Goal: Check status: Check status

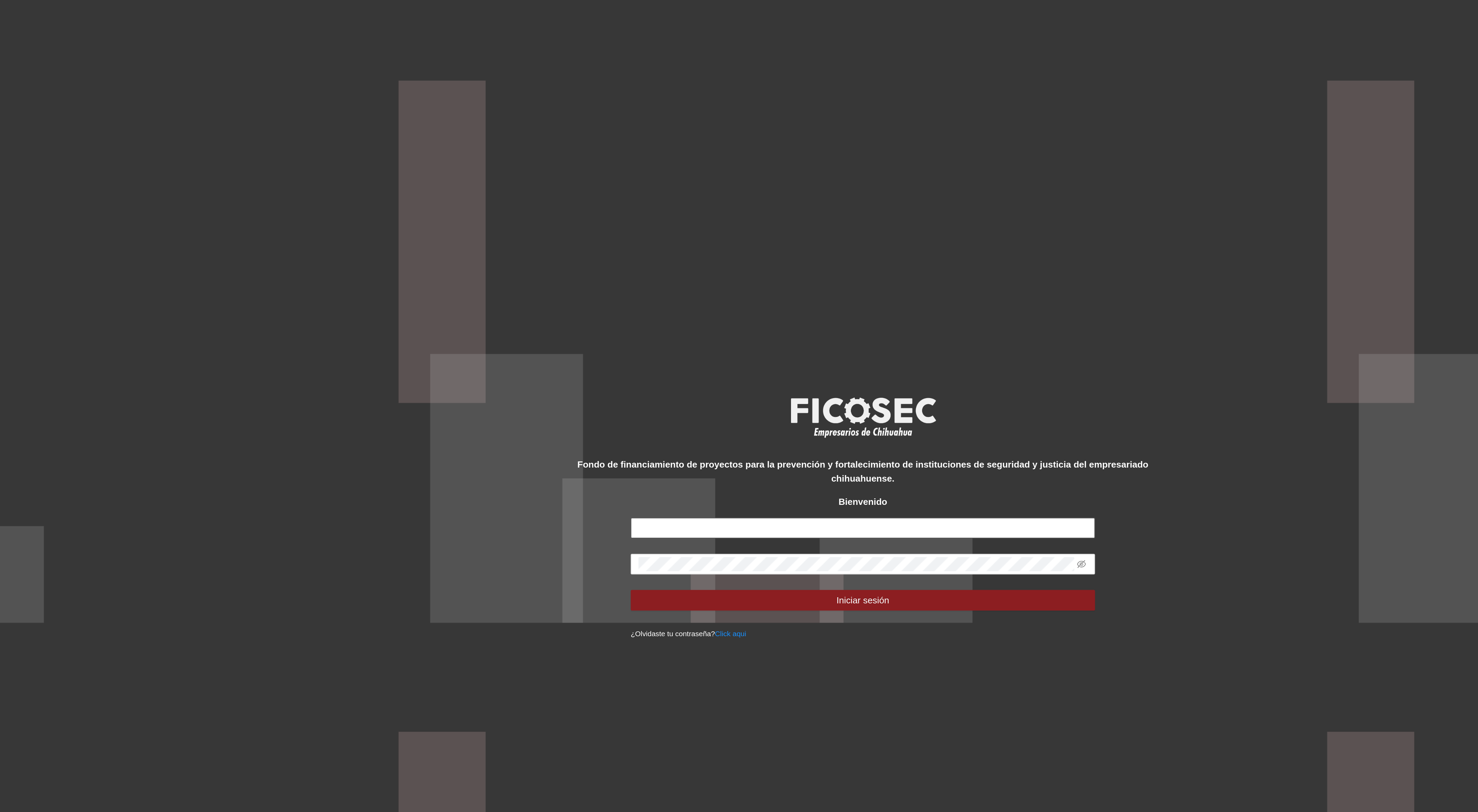
click at [641, 416] on input "text" at bounding box center [738, 416] width 246 height 11
type input "**********"
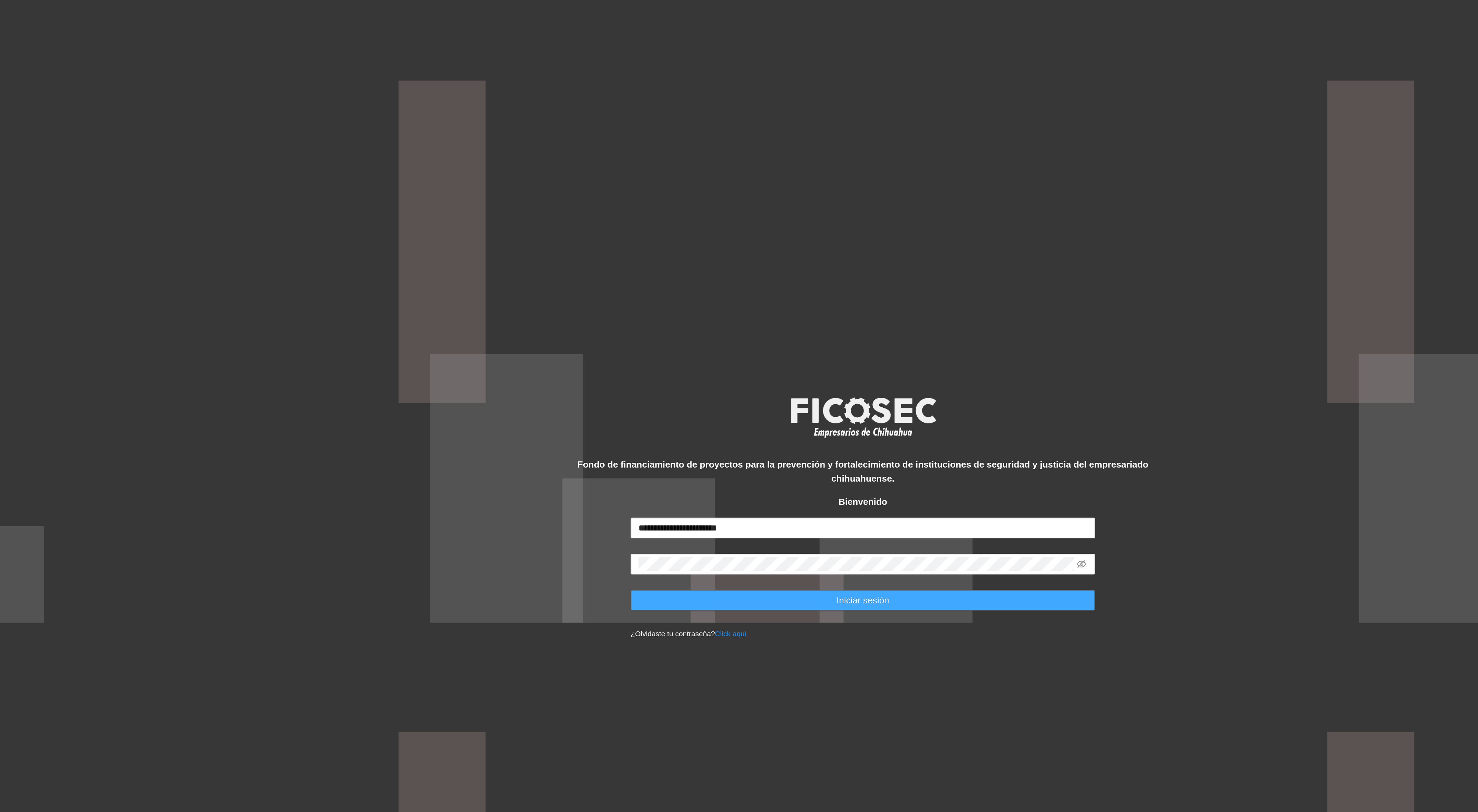
click at [731, 450] on button "Iniciar sesión" at bounding box center [738, 454] width 246 height 11
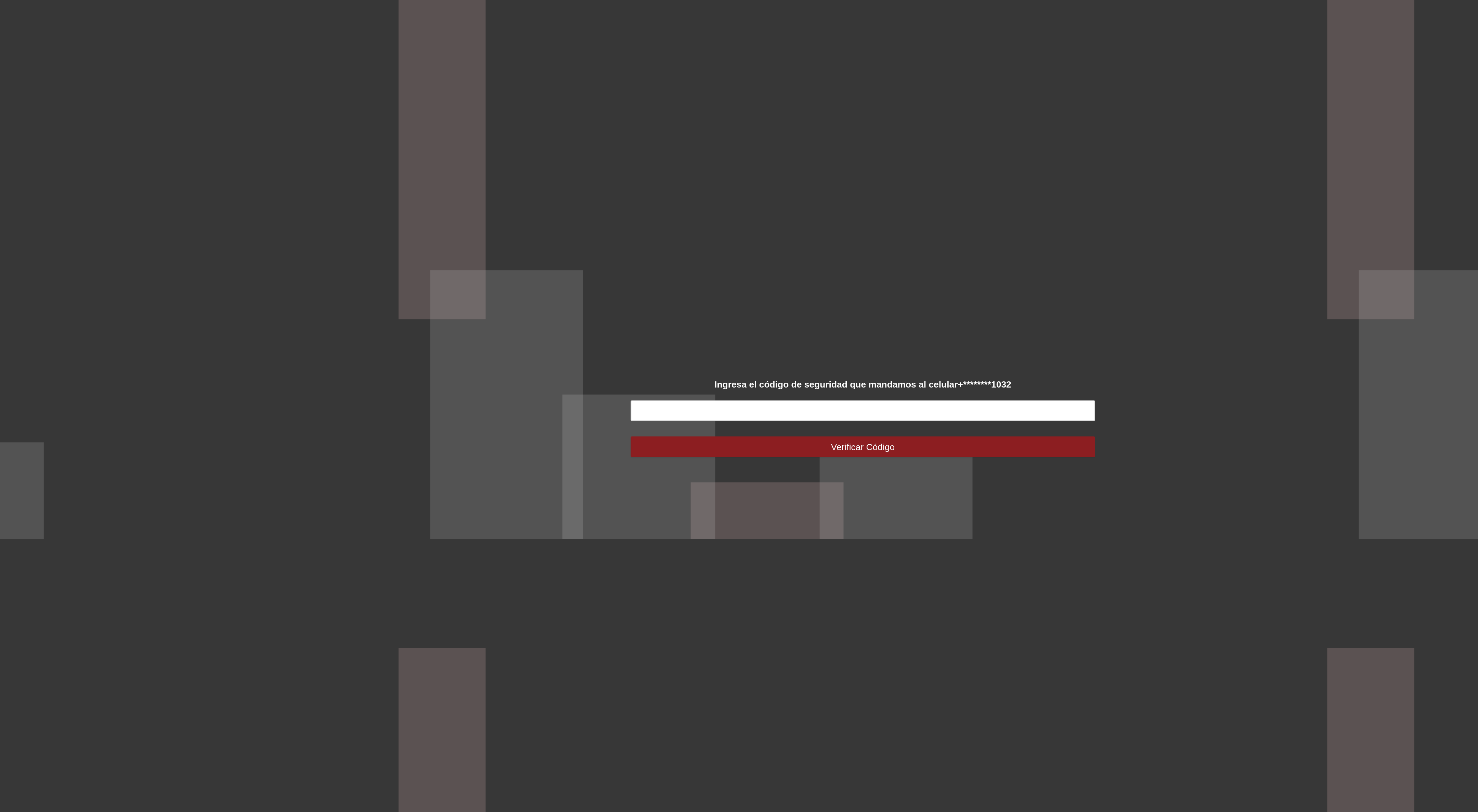
click at [731, 494] on div "Ingresa el código de seguridad que mandamos al celular +********1032 Verificar …" at bounding box center [739, 406] width 1478 height 812
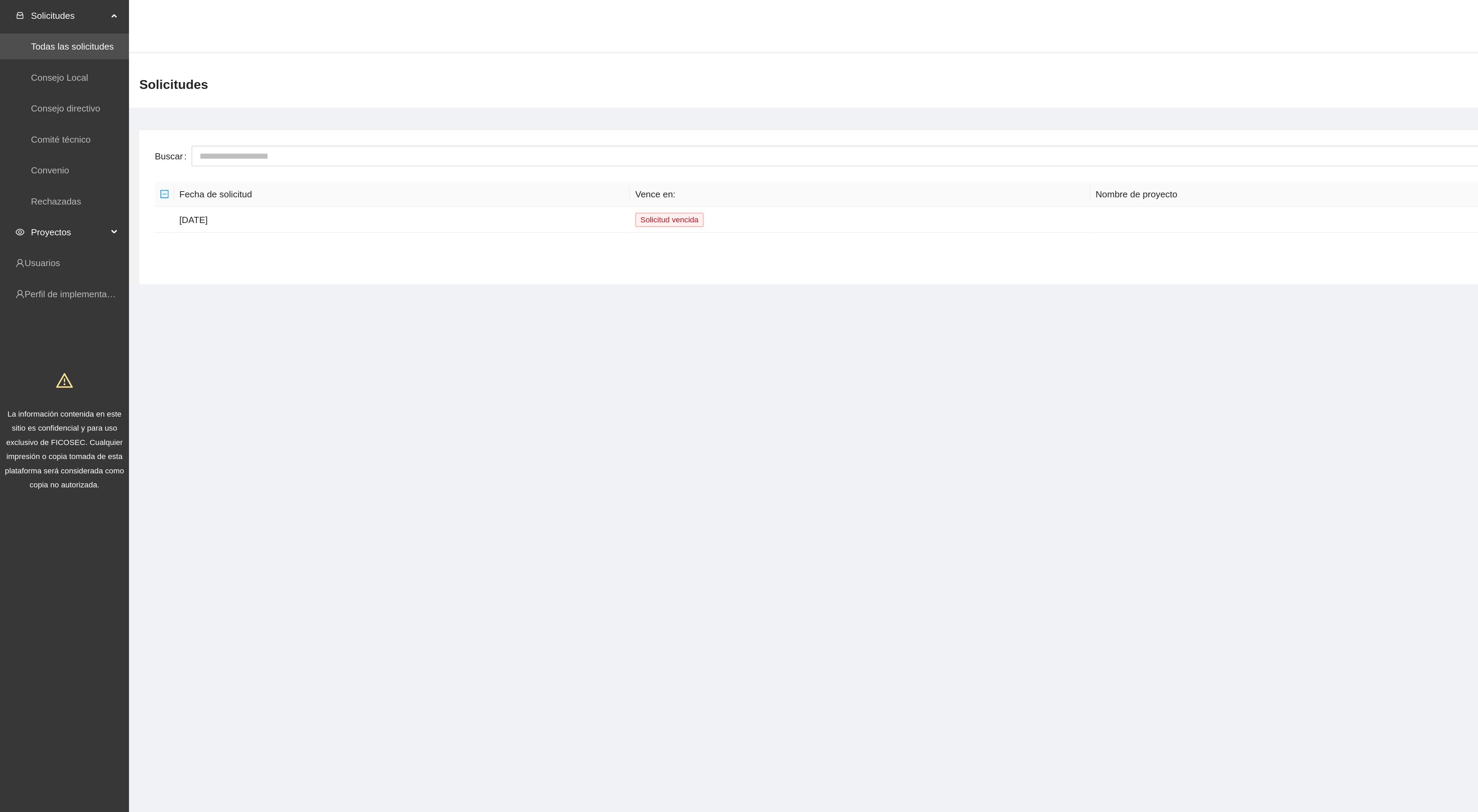
click at [28, 123] on span "Proyectos" at bounding box center [37, 123] width 40 height 14
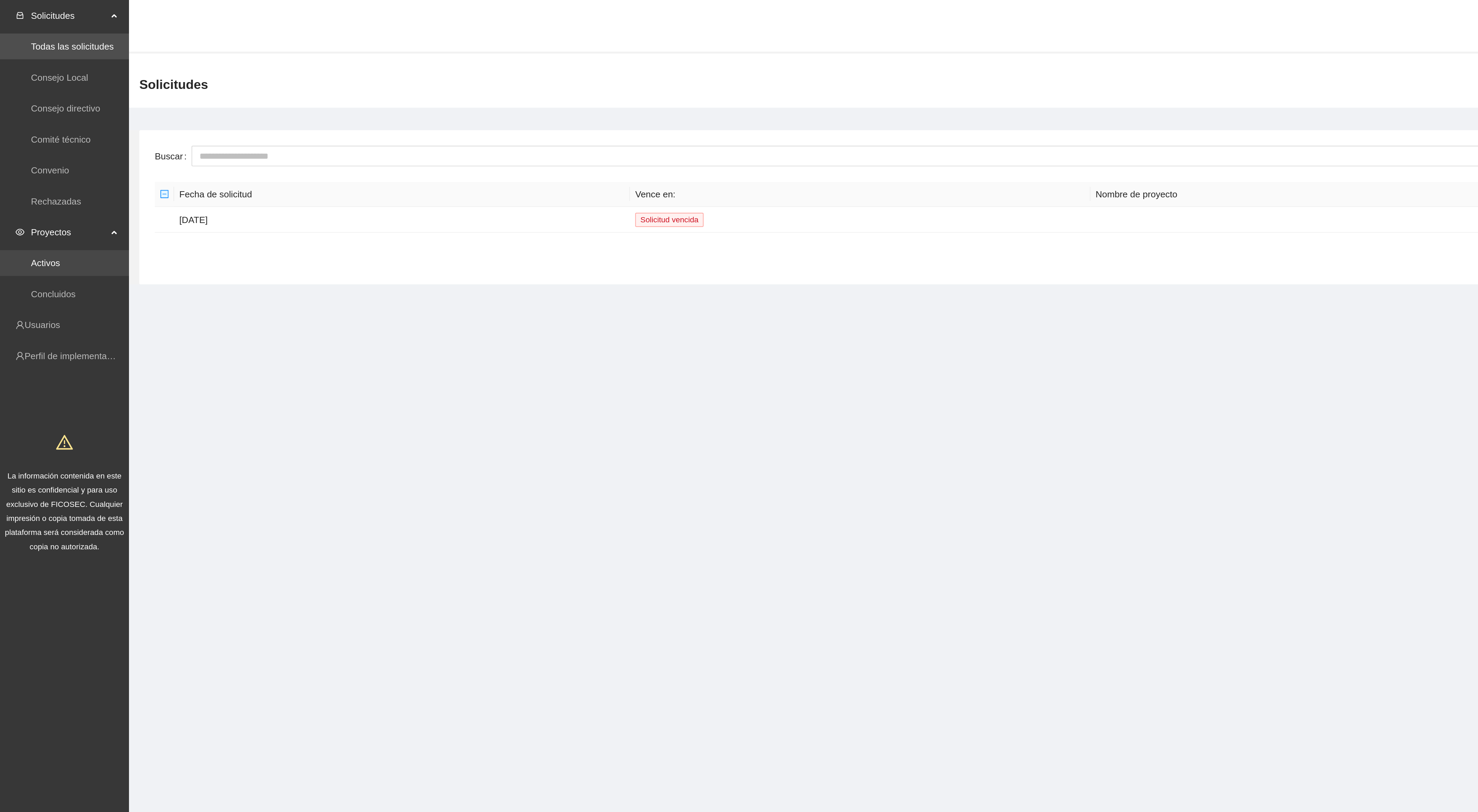
click at [26, 137] on link "Activos" at bounding box center [24, 140] width 15 height 6
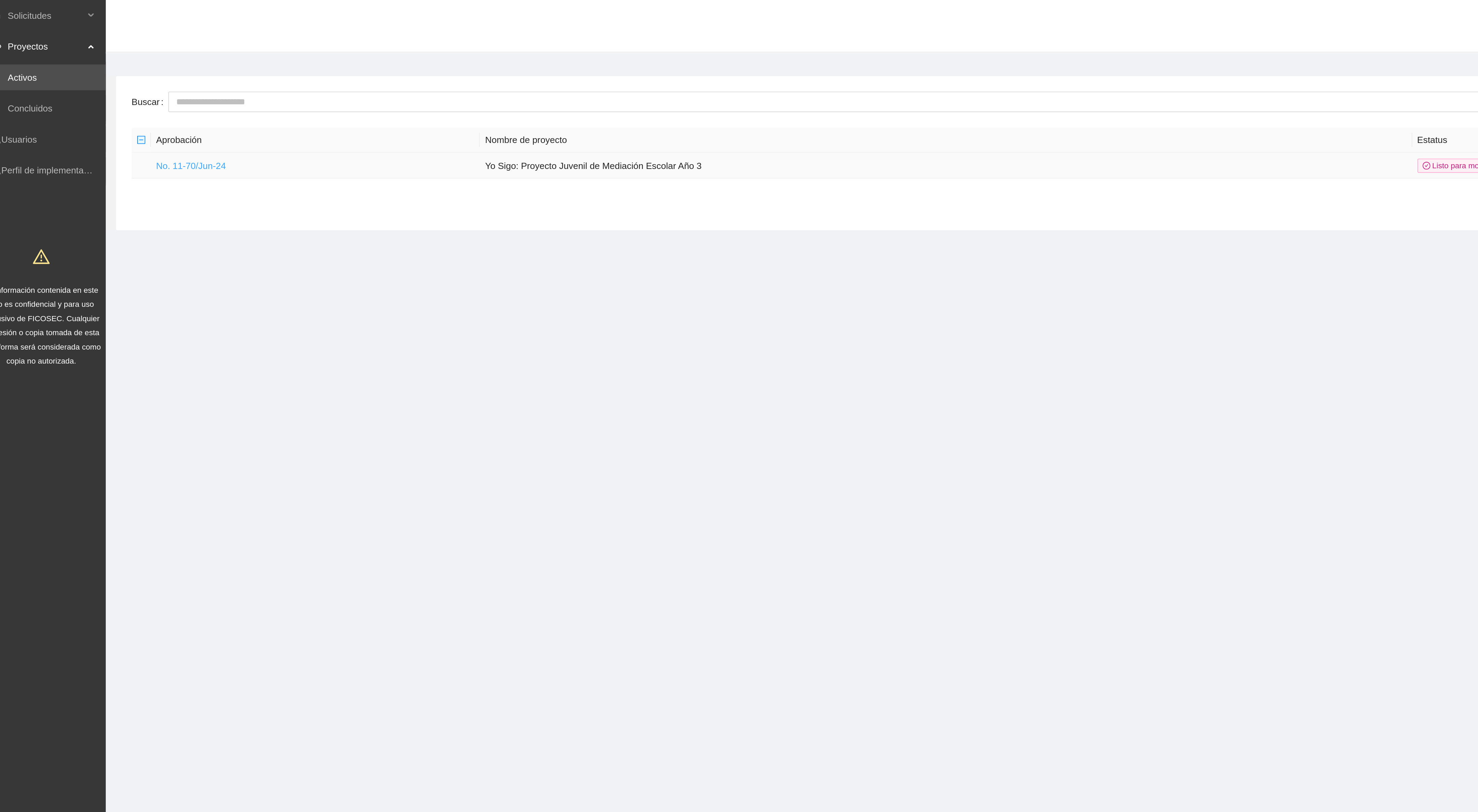
click at [108, 87] on link "No. 11-70/Jun-24" at bounding box center [114, 88] width 37 height 6
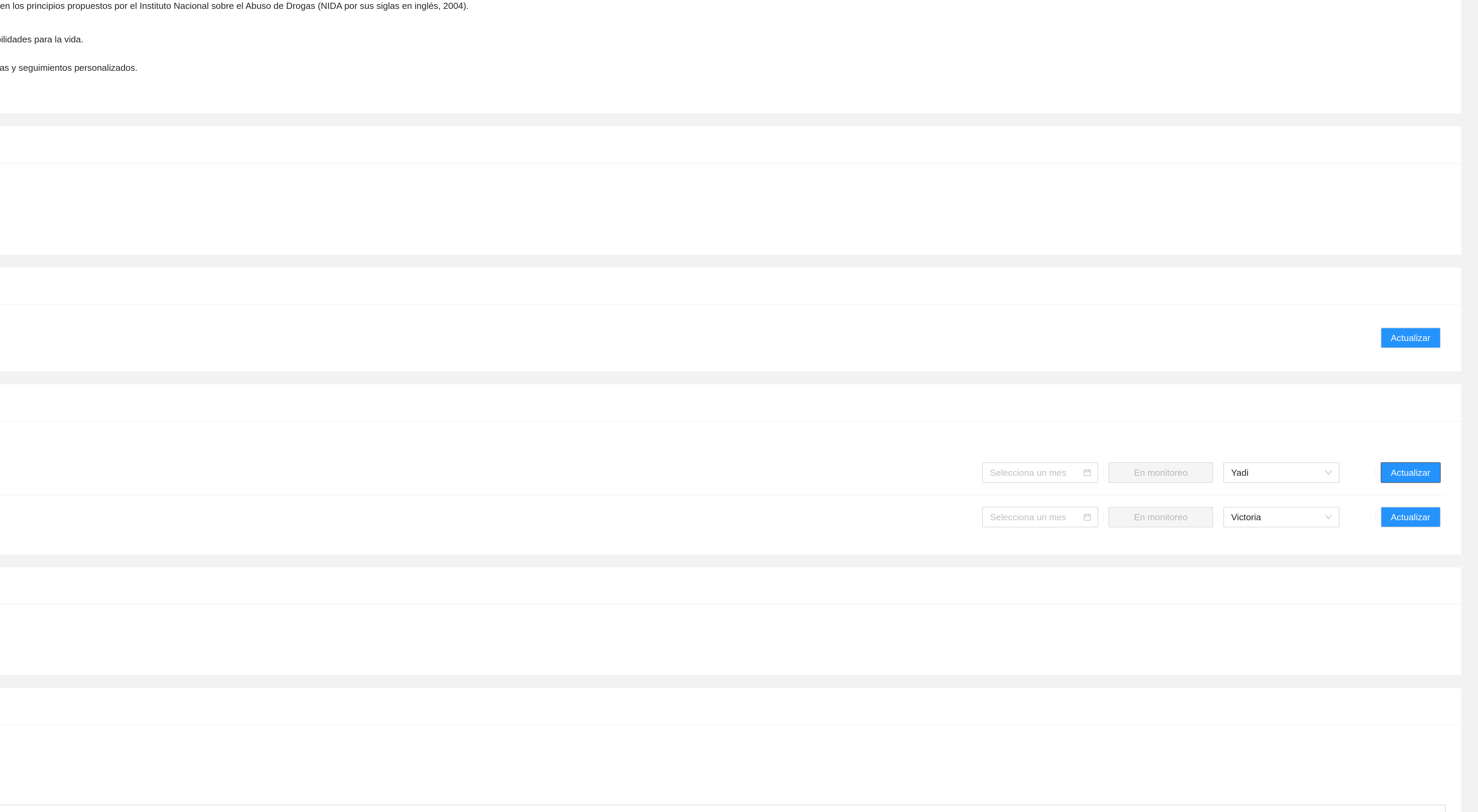
click at [1421, 542] on span "Actualizar" at bounding box center [1429, 541] width 21 height 7
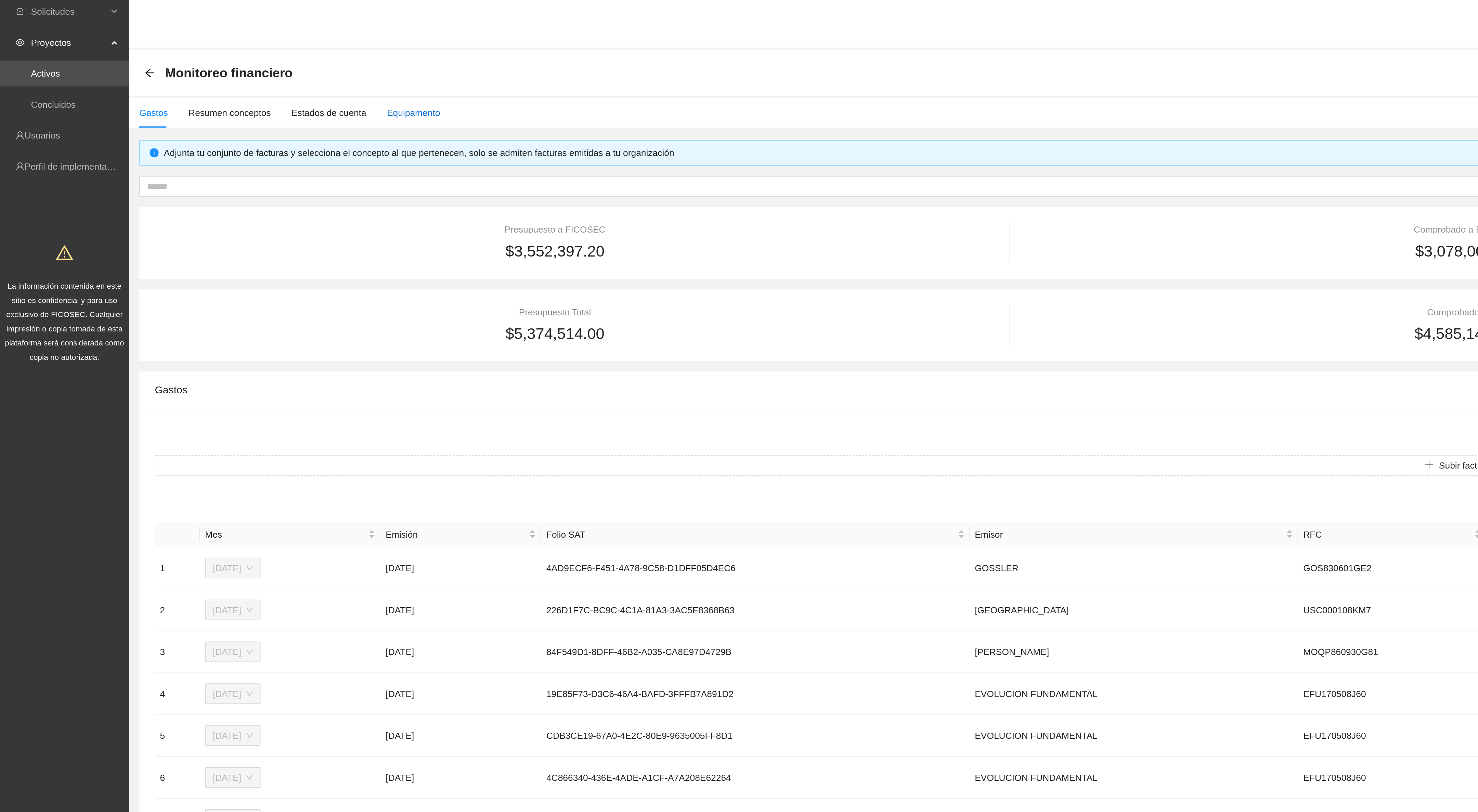
click at [216, 62] on div "Equipamento" at bounding box center [219, 61] width 28 height 7
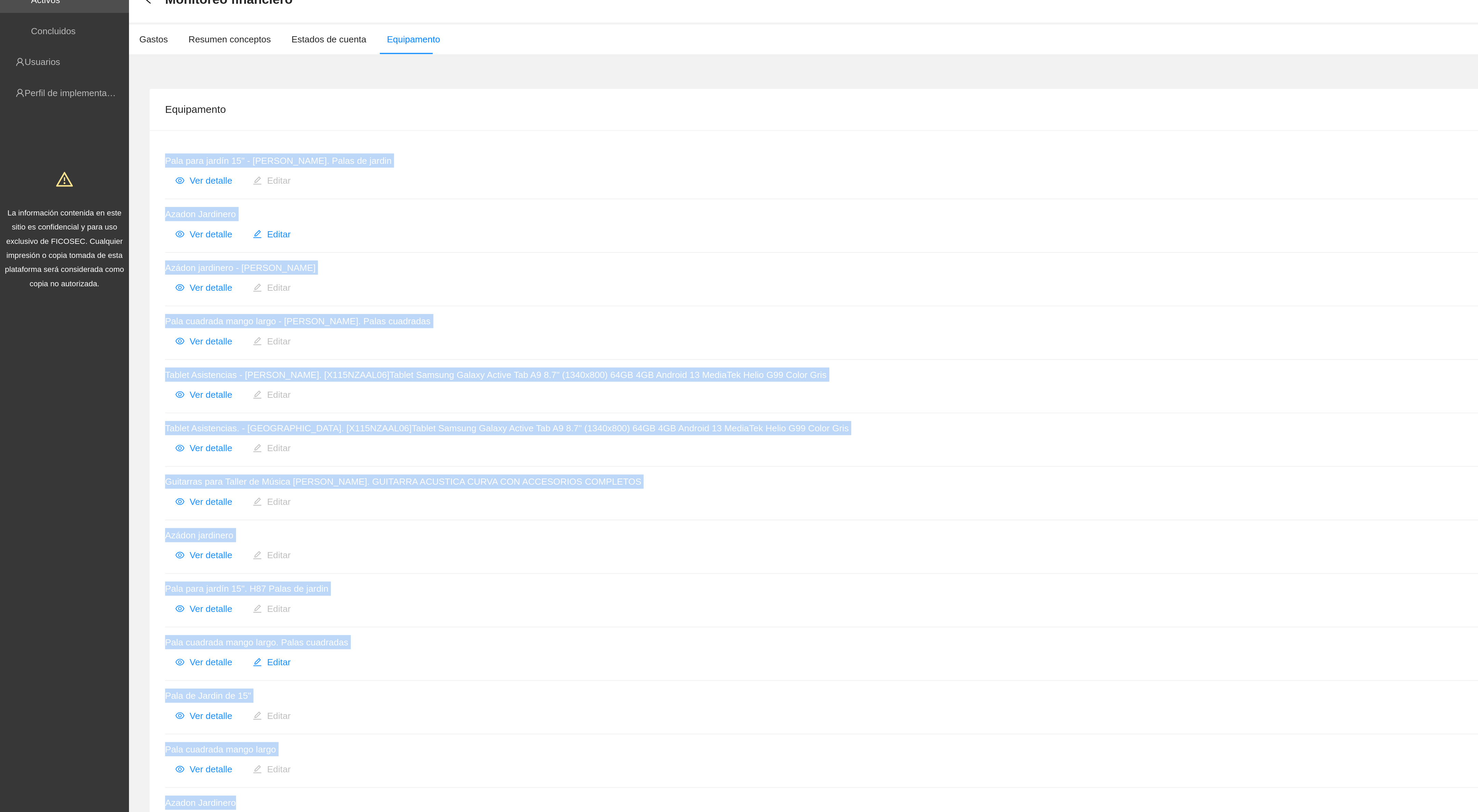
drag, startPoint x: 84, startPoint y: 122, endPoint x: 175, endPoint y: 470, distance: 359.7
click at [175, 470] on div "Pala para jardín 15" - Cuauhtémoc. Palas de jardin Ver detalle Editar Azadon Ja…" at bounding box center [773, 302] width 1388 height 385
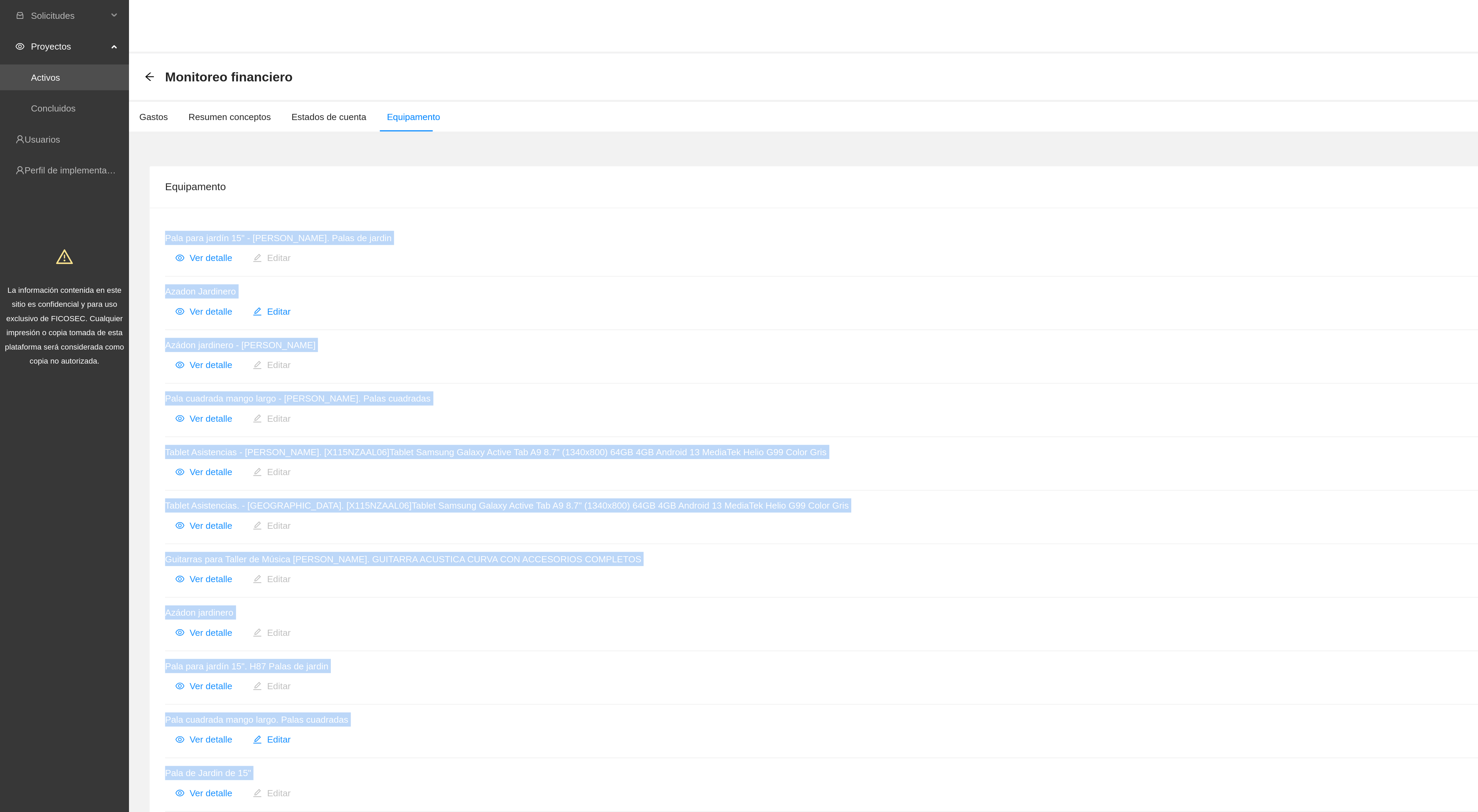
copy ul "Pala para jardín 15" - Cuauhtémoc. Palas de jardin Ver detalle Editar Azadon Ja…"
click at [427, 340] on div "Ver detalle Editar" at bounding box center [756, 335] width 1336 height 11
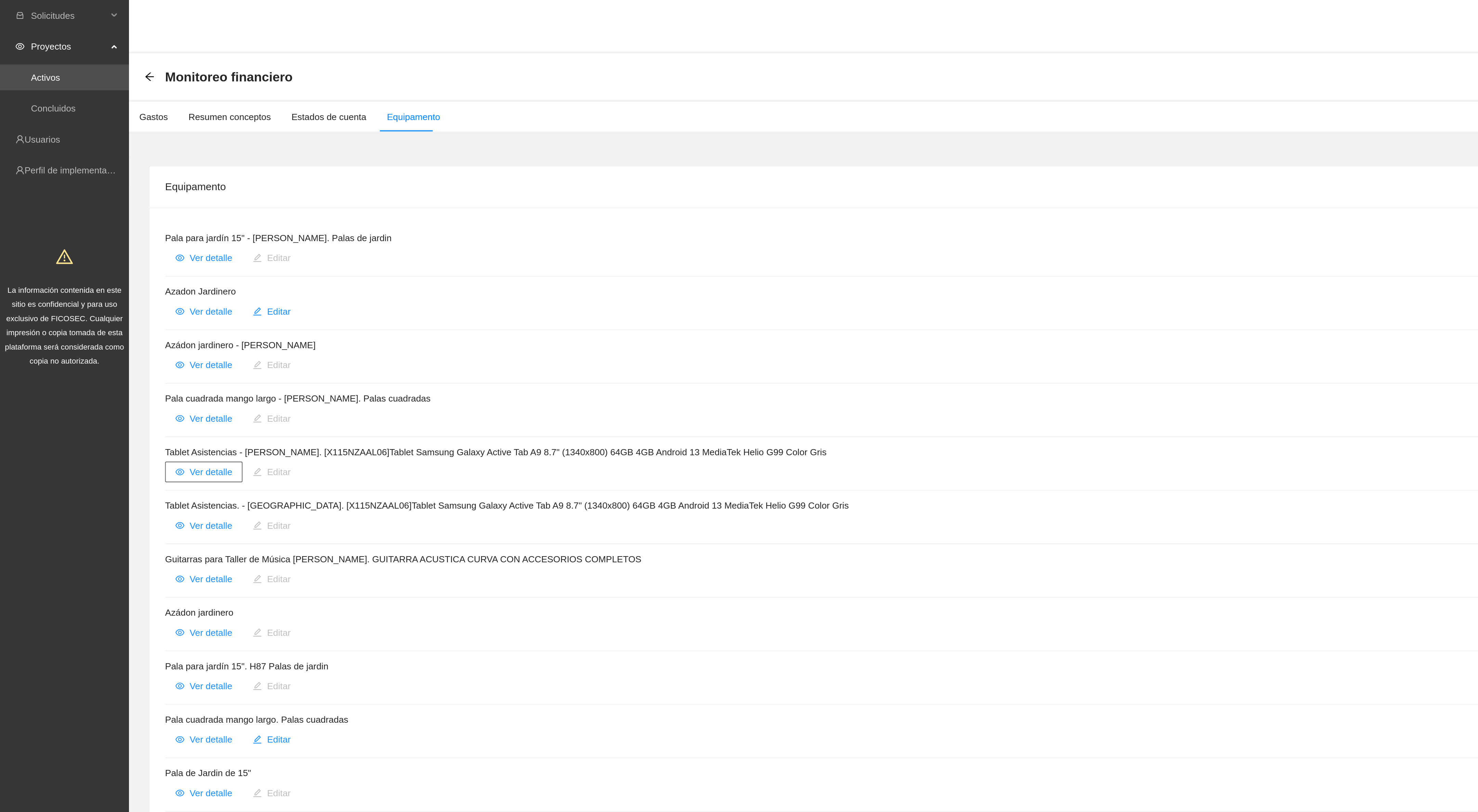
click at [115, 251] on span "Ver detalle" at bounding box center [111, 250] width 22 height 7
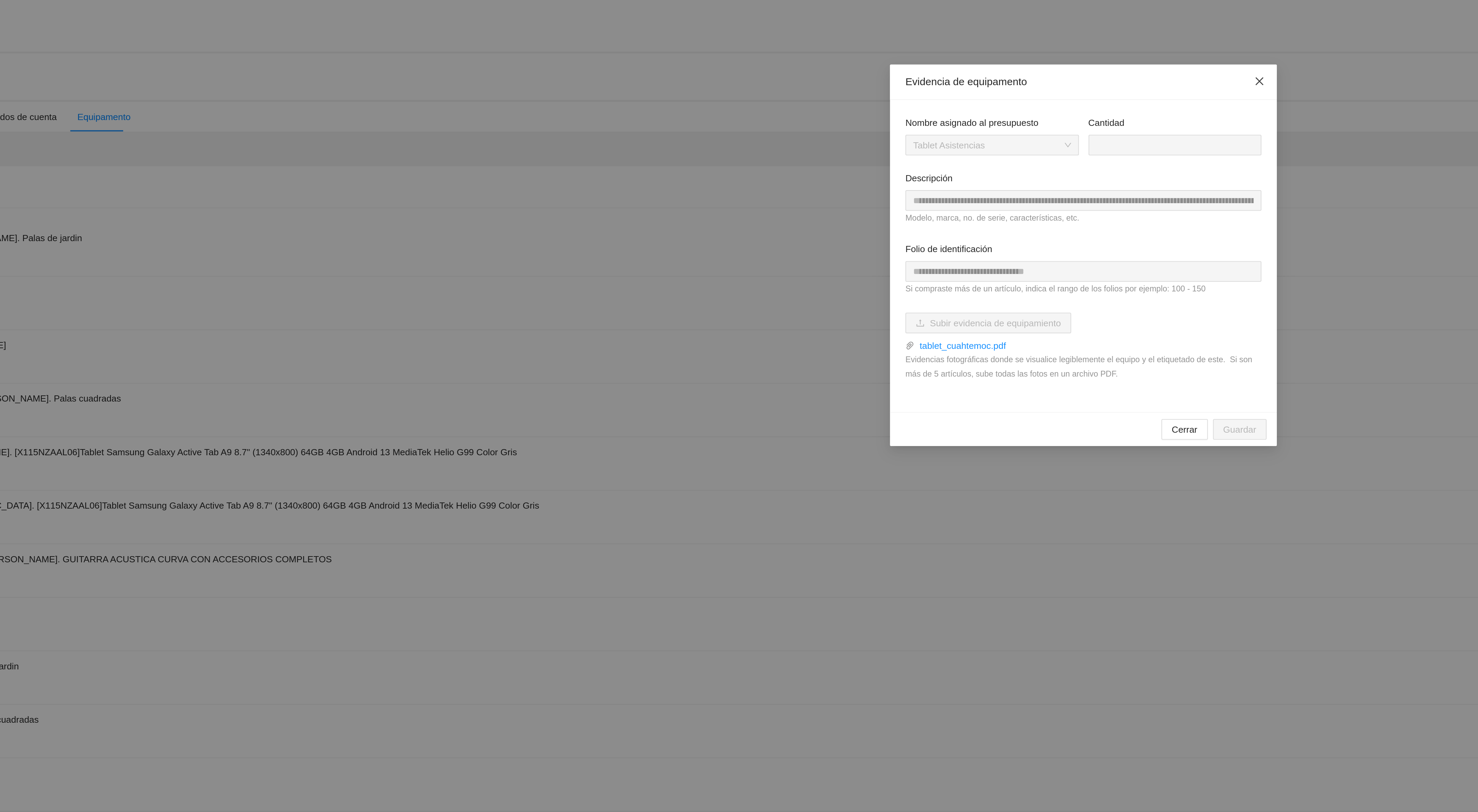
click at [834, 43] on icon "close" at bounding box center [833, 43] width 6 height 6
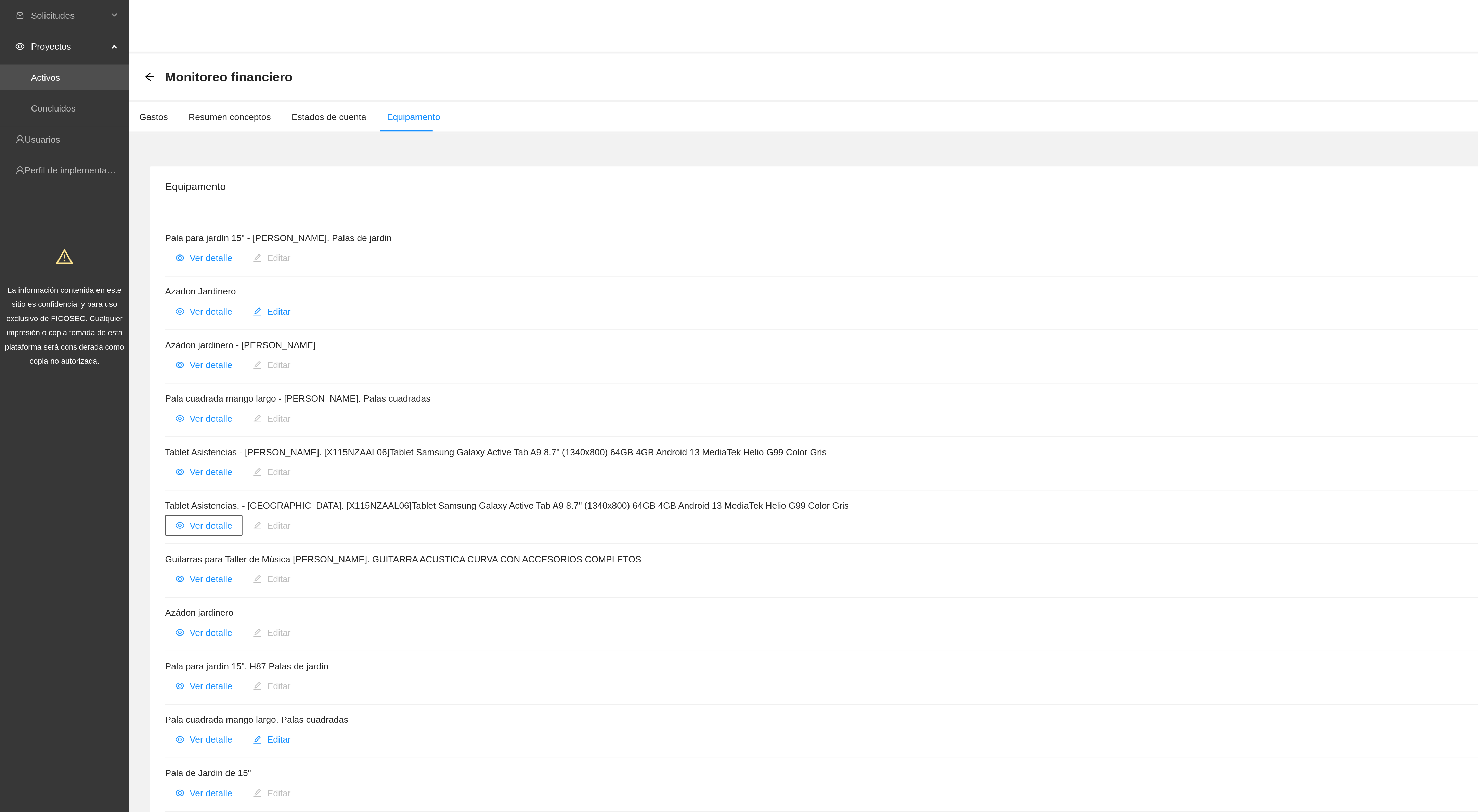
click at [114, 283] on span "Ver detalle" at bounding box center [111, 278] width 22 height 7
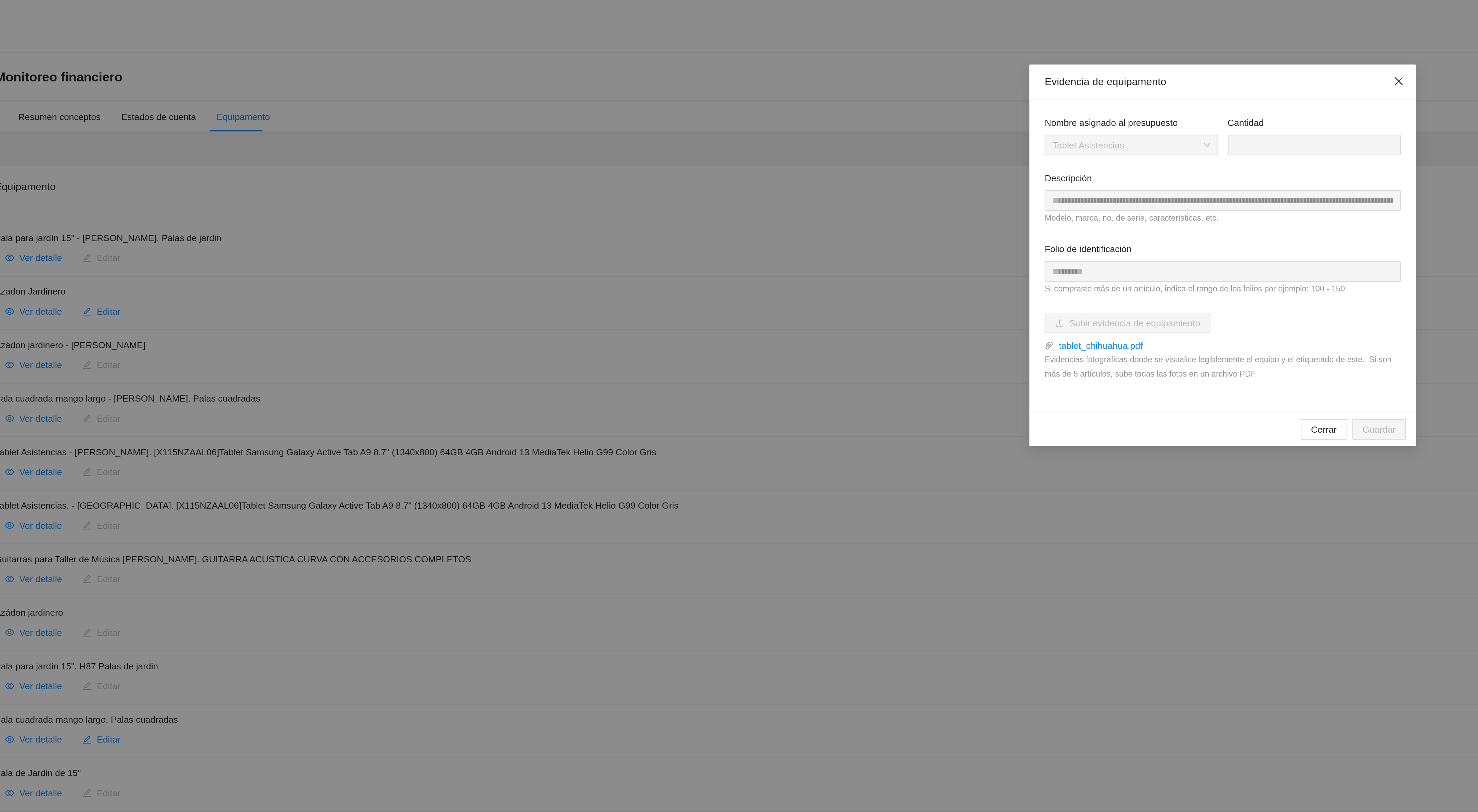
click at [831, 43] on icon "close" at bounding box center [833, 43] width 6 height 6
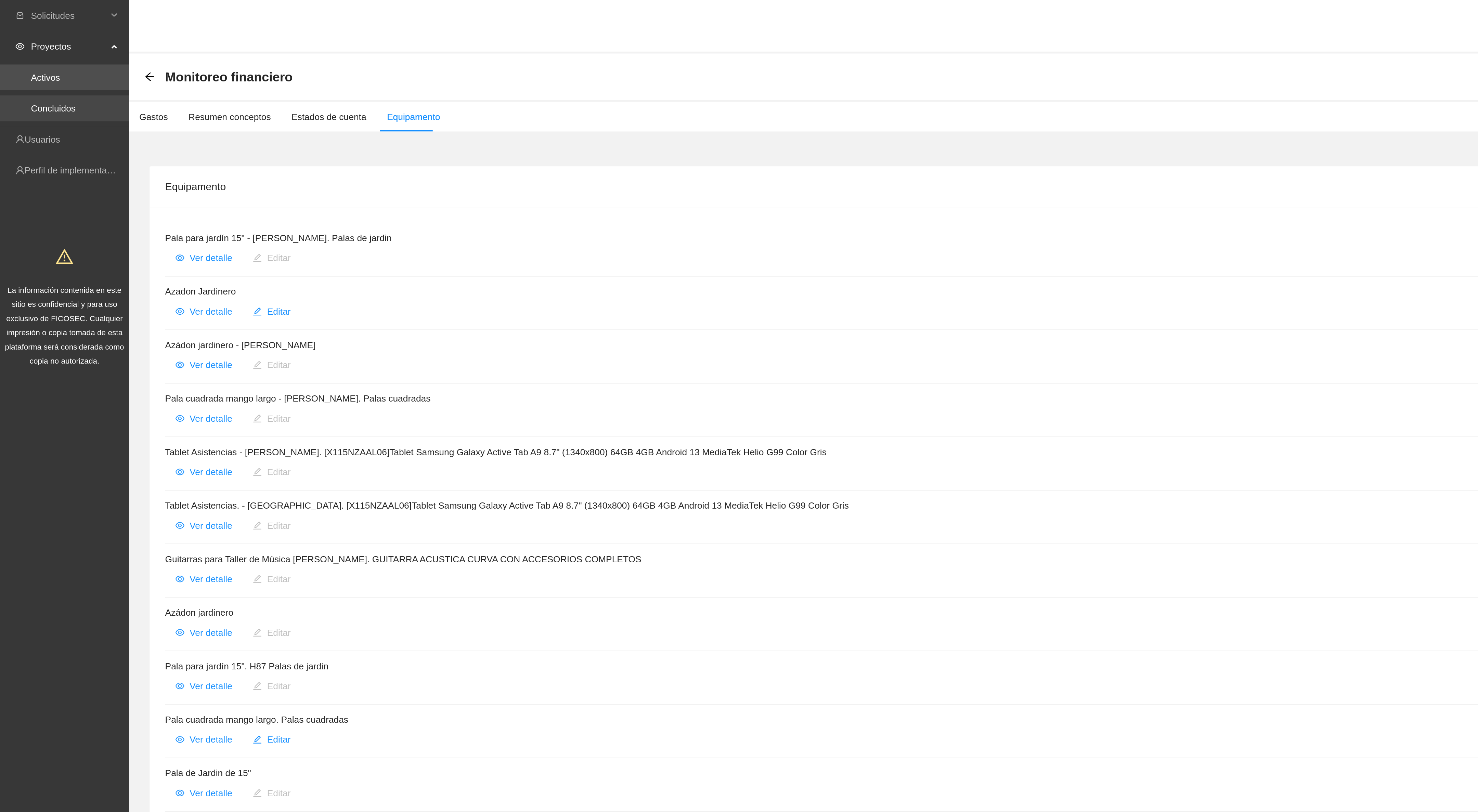
click at [23, 56] on link "Concluidos" at bounding box center [28, 57] width 24 height 6
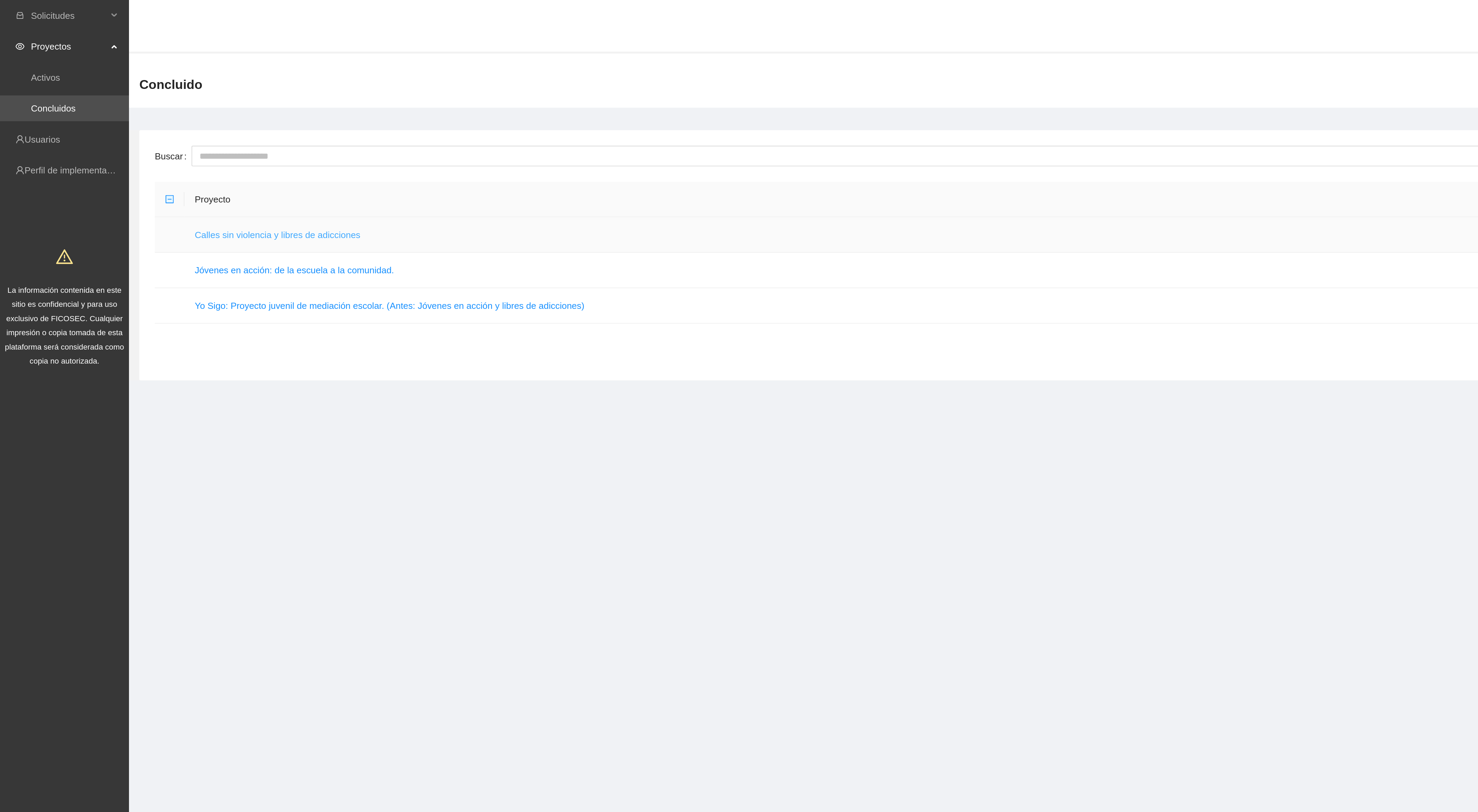
click at [171, 127] on link "Calles sin violencia y libres de adicciones" at bounding box center [147, 124] width 88 height 6
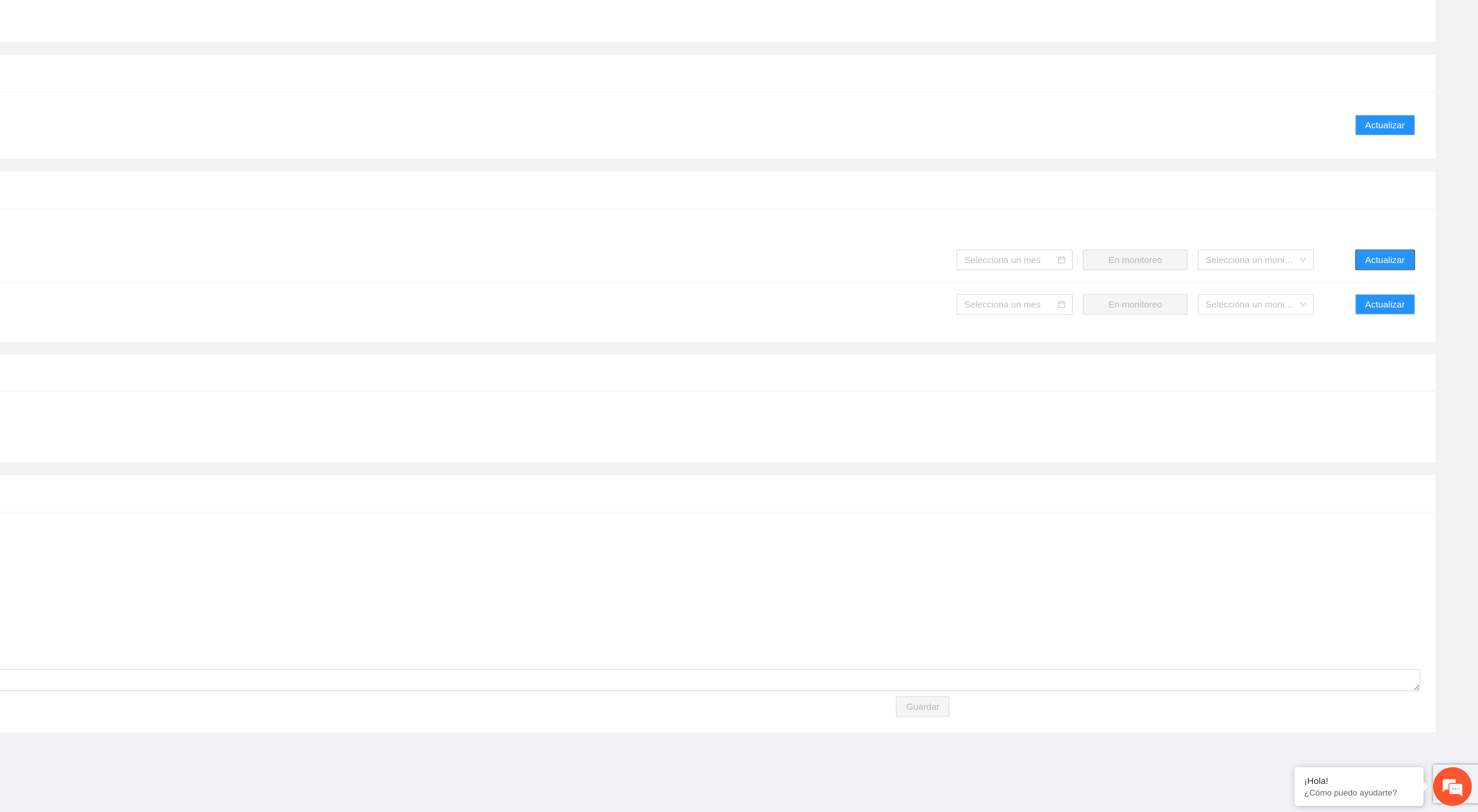
click at [1429, 515] on span "Actualizar" at bounding box center [1429, 518] width 21 height 7
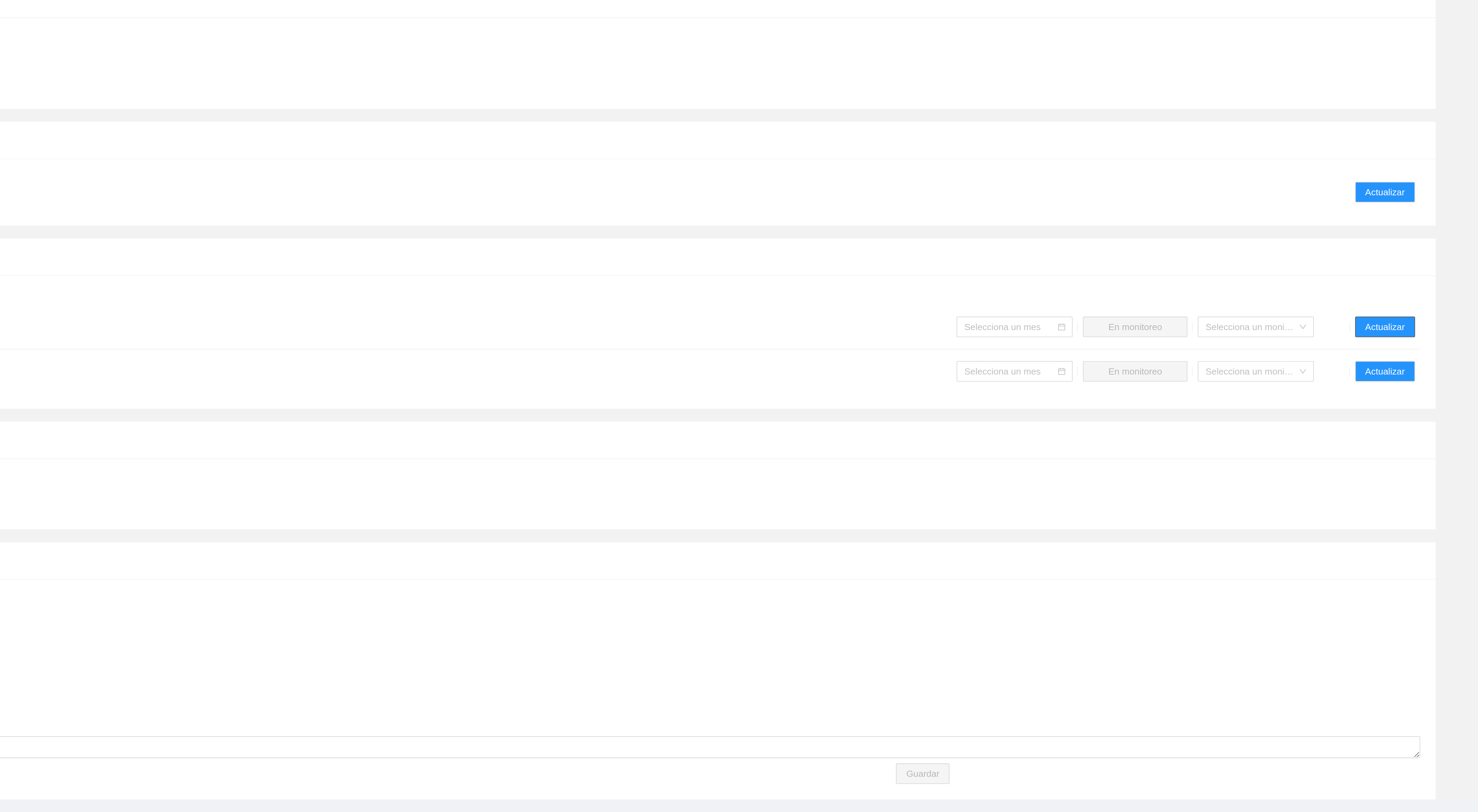
click at [1423, 515] on span "Actualizar" at bounding box center [1429, 518] width 21 height 7
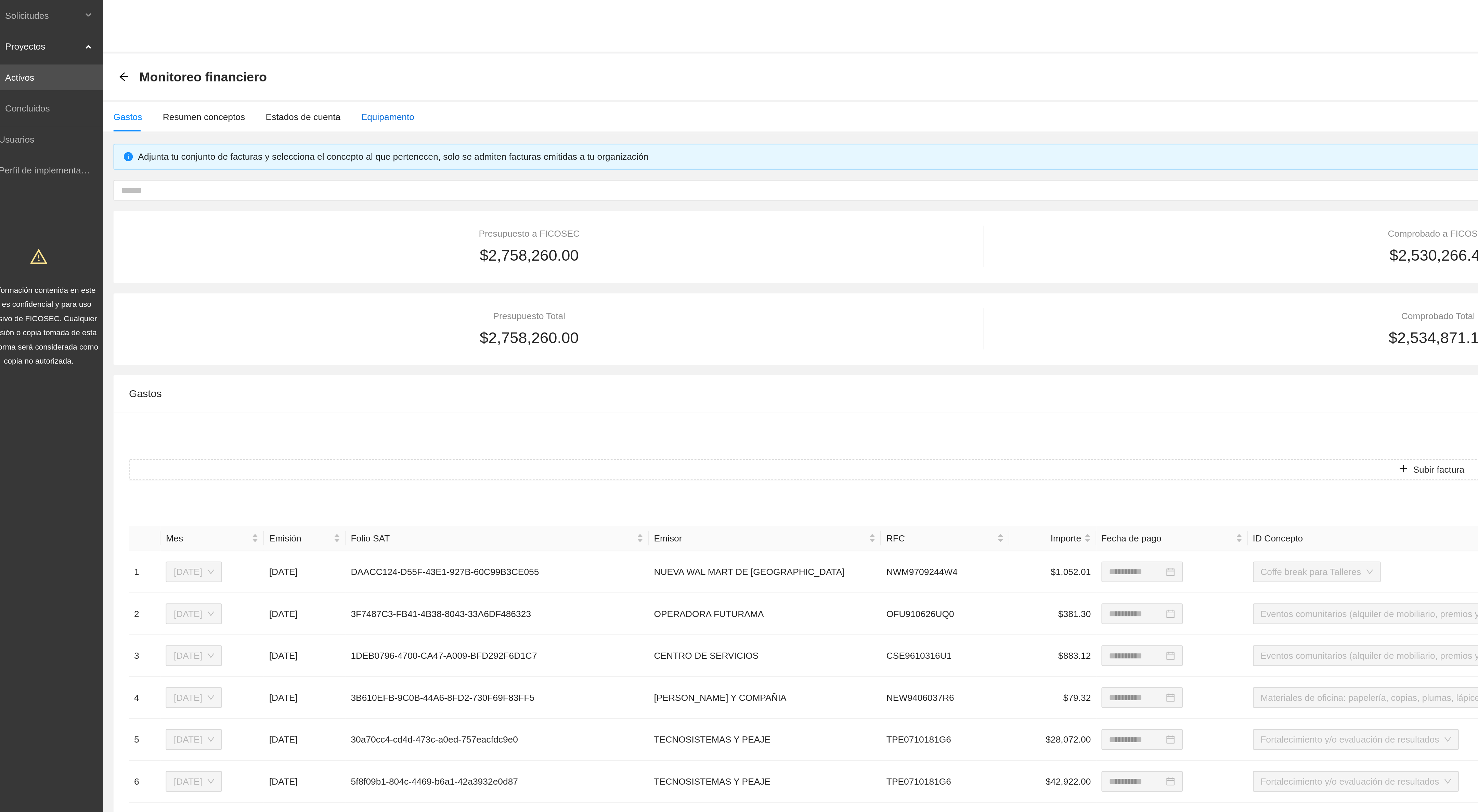
click at [212, 61] on div "Equipamento" at bounding box center [219, 61] width 28 height 7
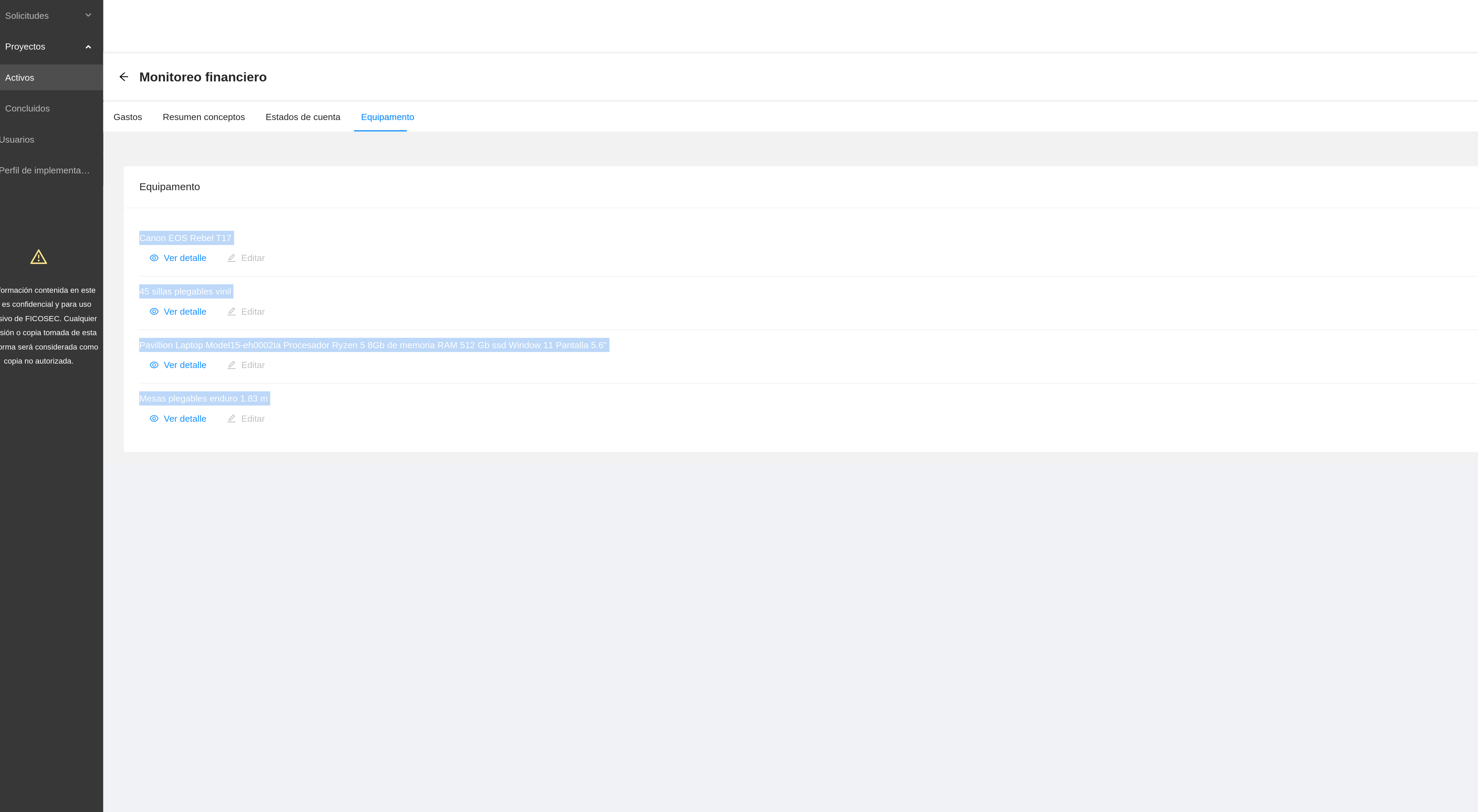
drag, startPoint x: 80, startPoint y: 122, endPoint x: 182, endPoint y: 224, distance: 144.2
click at [182, 224] on div "Canon EOS Rebel T17 Ver detalle Editar 45 sillas plegables vinil Ver detalle Ed…" at bounding box center [773, 175] width 1388 height 130
copy ul "Canon EOS Rebel T17 Ver detalle Editar 45 sillas plegables vinil Ver detalle Ed…"
click at [409, 273] on section "Solicitudes Proyectos Activos Concluidos Usuarios Perfil de implementadora La i…" at bounding box center [739, 406] width 1478 height 812
click at [113, 195] on span "Ver detalle" at bounding box center [111, 193] width 22 height 7
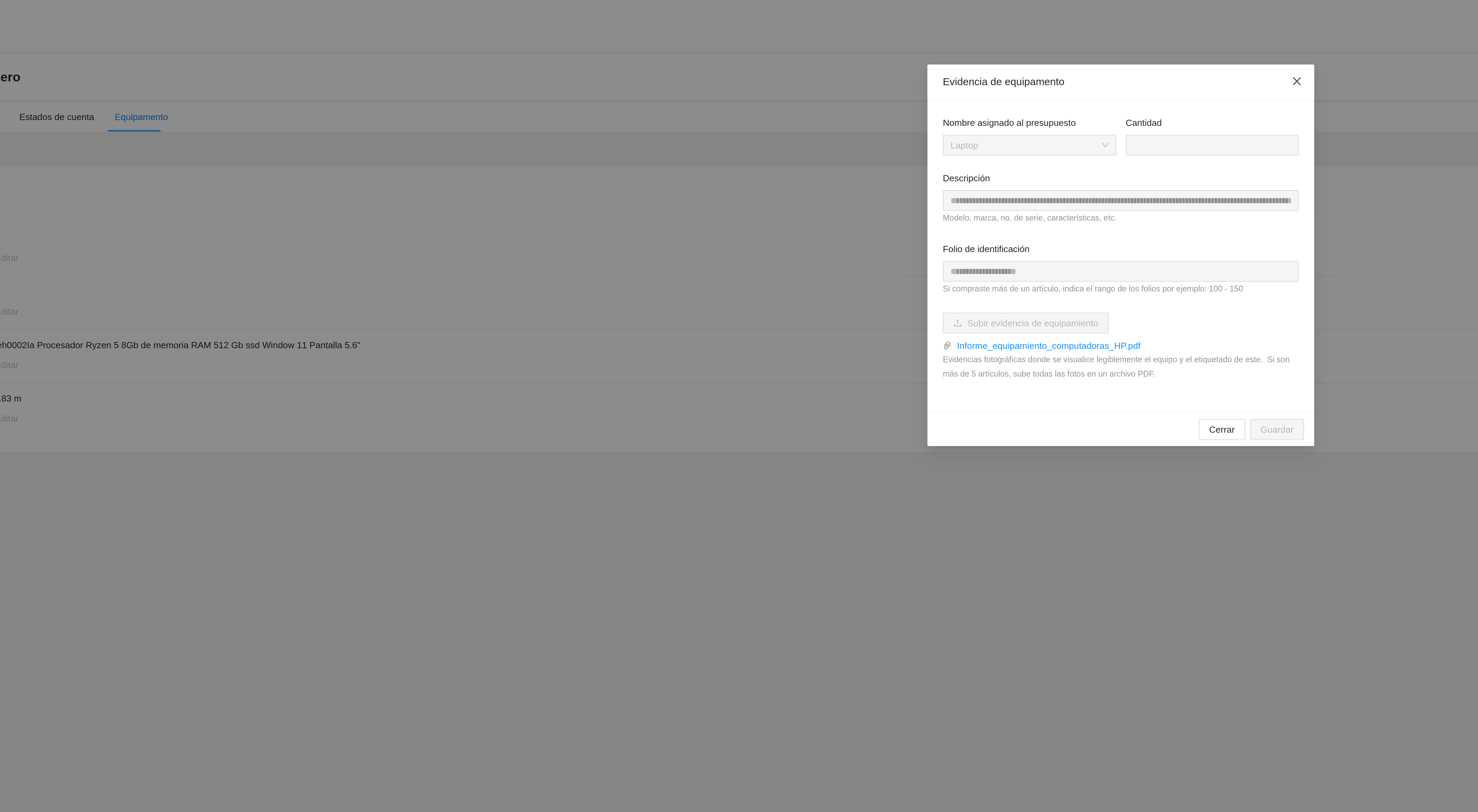
click at [830, 44] on icon "close" at bounding box center [833, 43] width 6 height 6
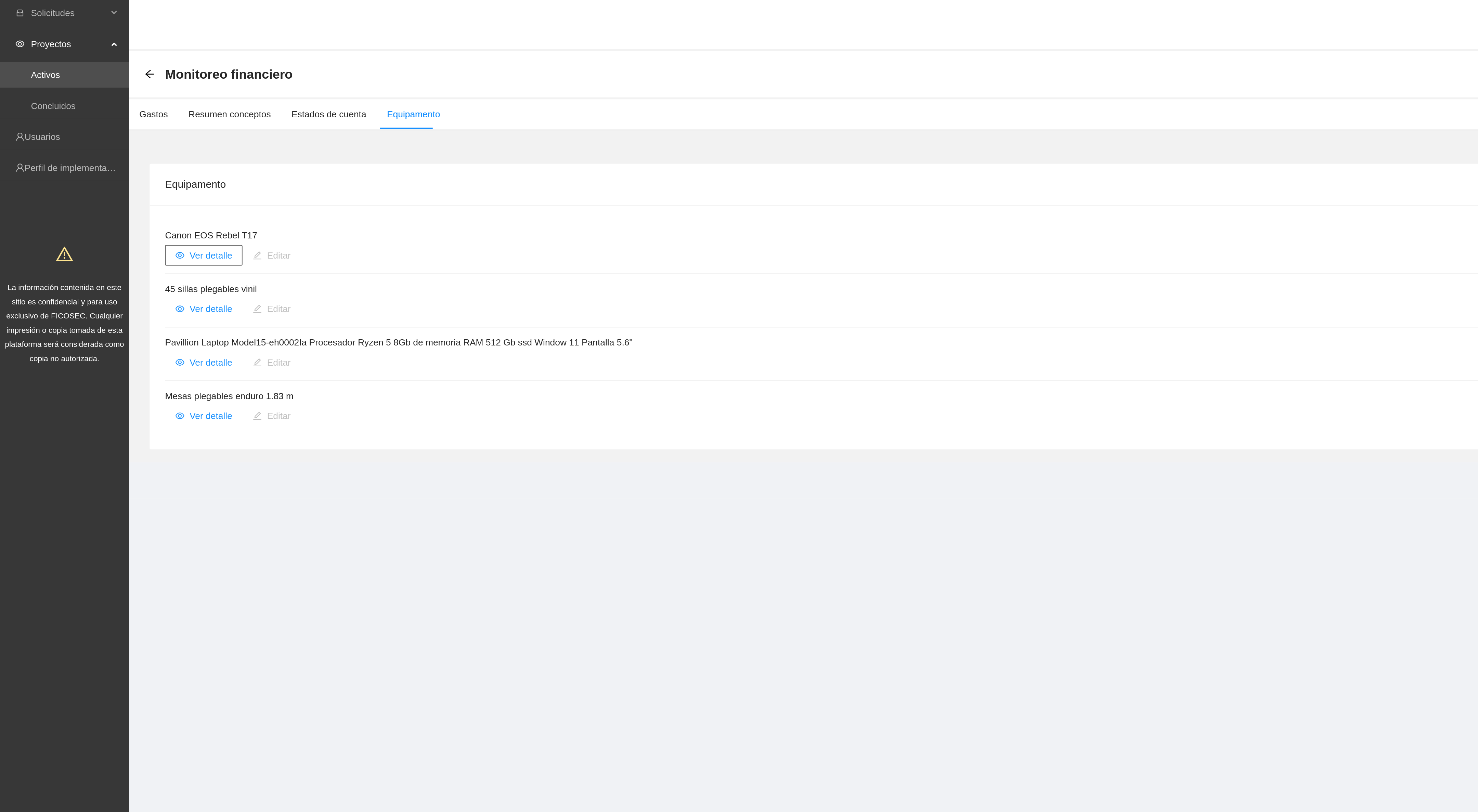
click at [102, 134] on span "Ver detalle" at bounding box center [111, 136] width 22 height 7
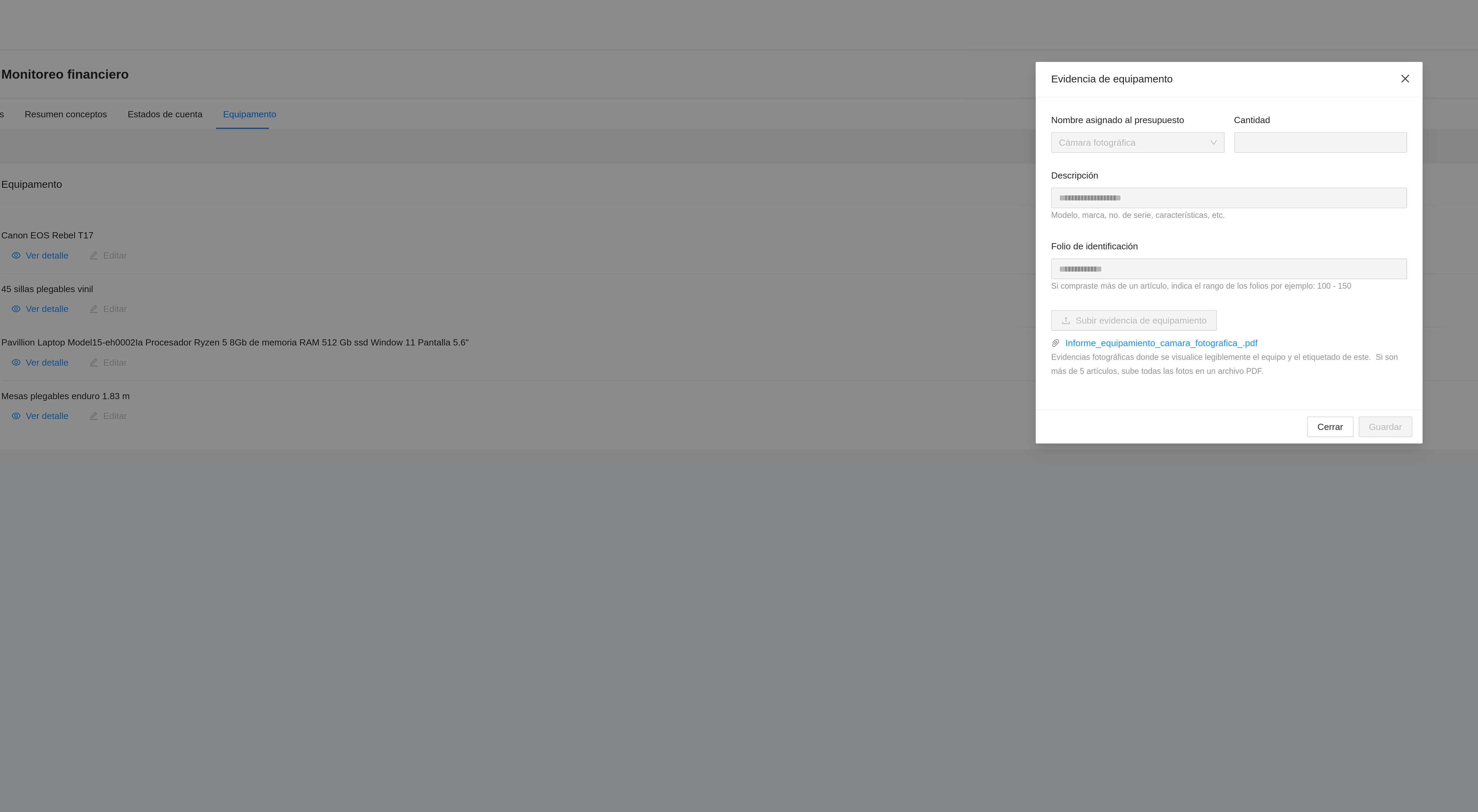
click at [835, 43] on span "Close" at bounding box center [833, 44] width 18 height 18
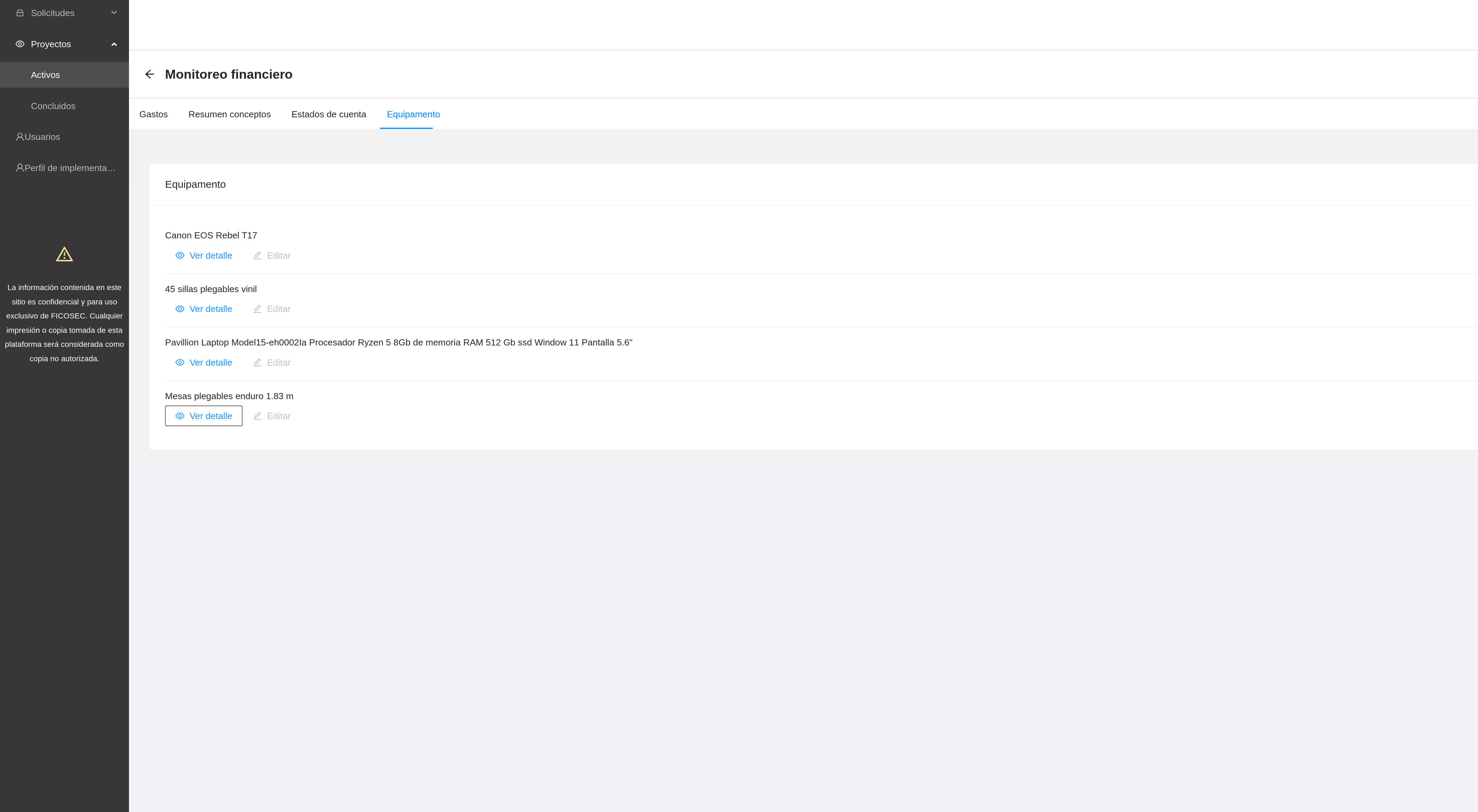
click at [104, 223] on span "Ver detalle" at bounding box center [111, 221] width 22 height 7
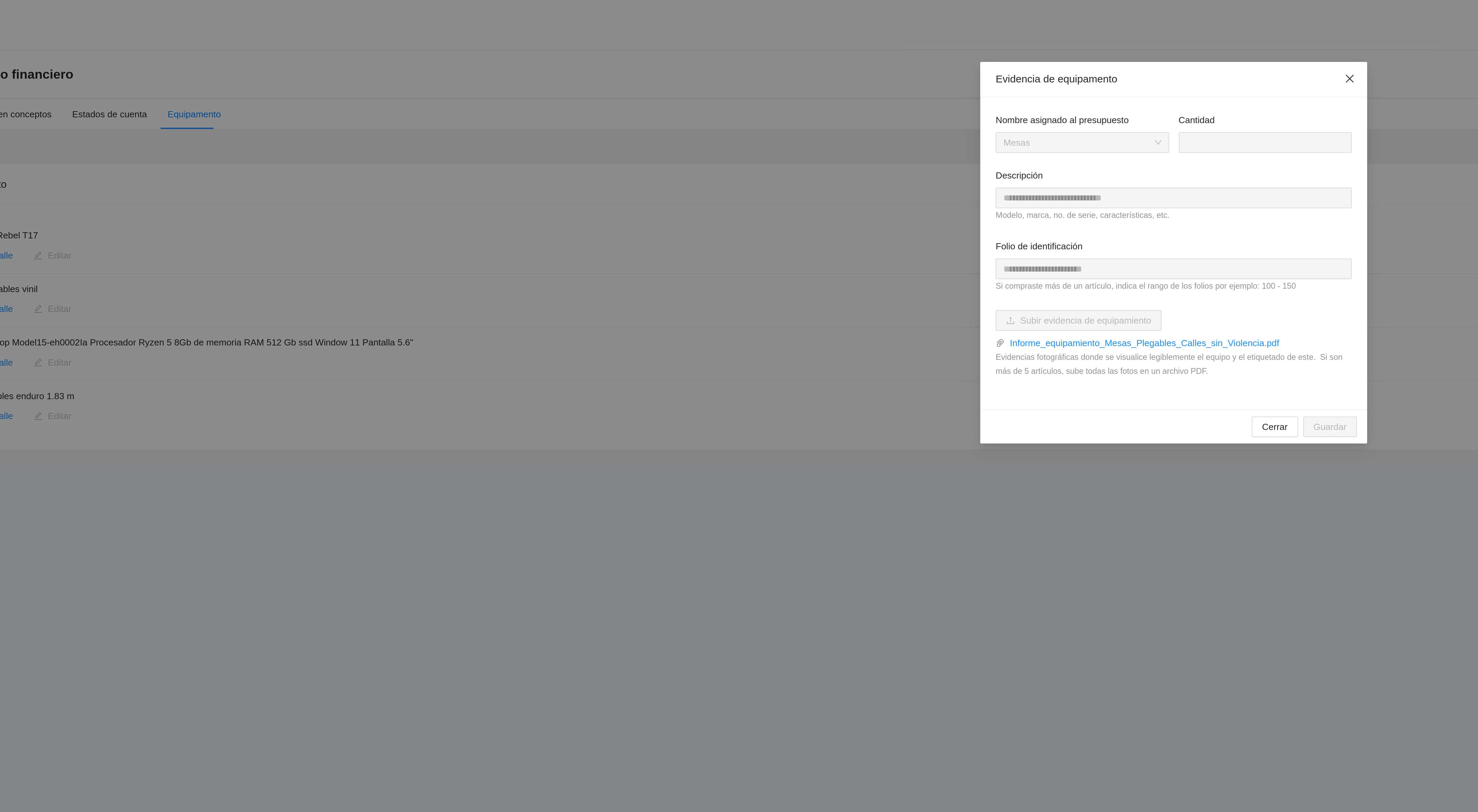
click at [832, 46] on icon "close" at bounding box center [833, 43] width 6 height 6
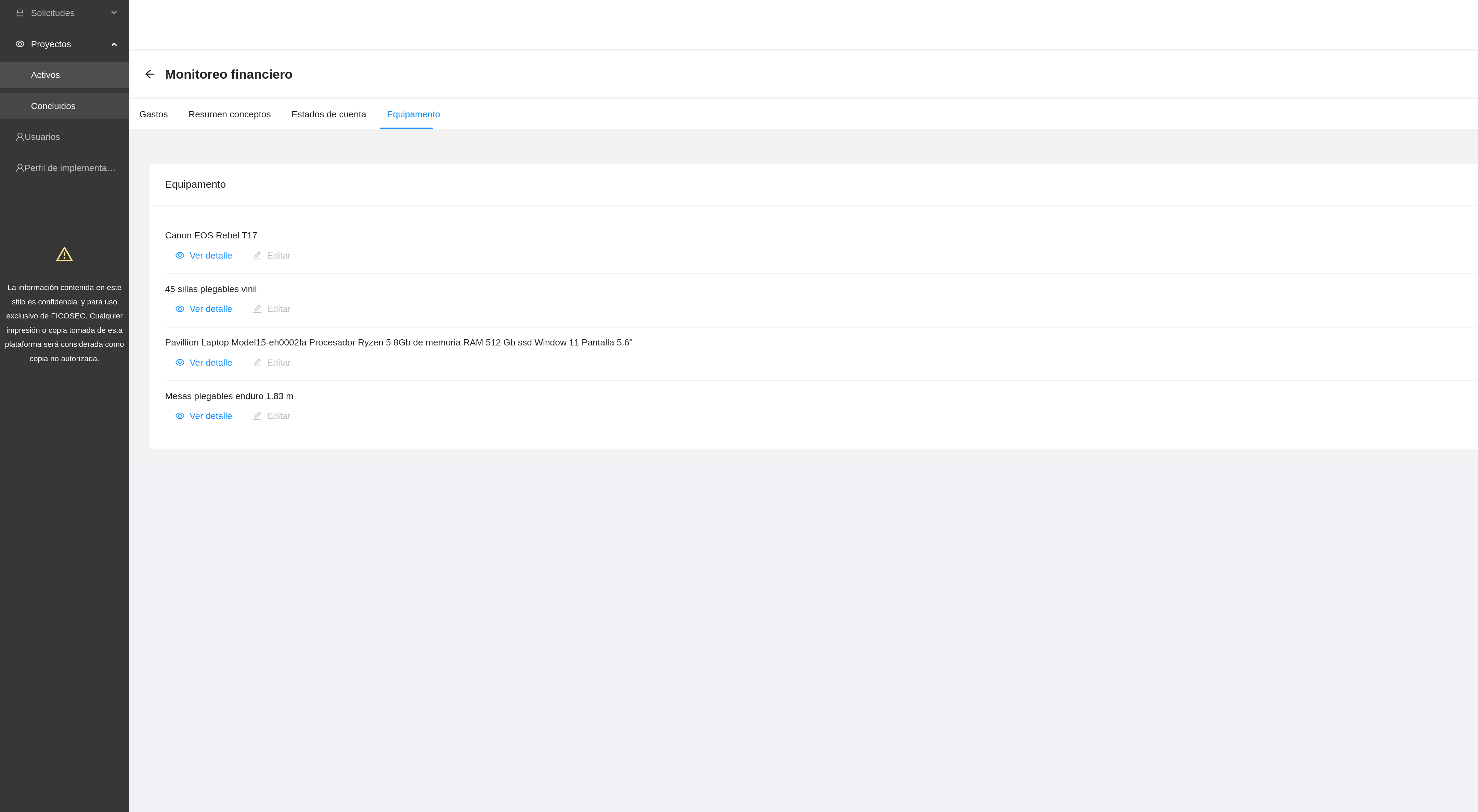
click at [30, 54] on link "Concluidos" at bounding box center [28, 57] width 24 height 6
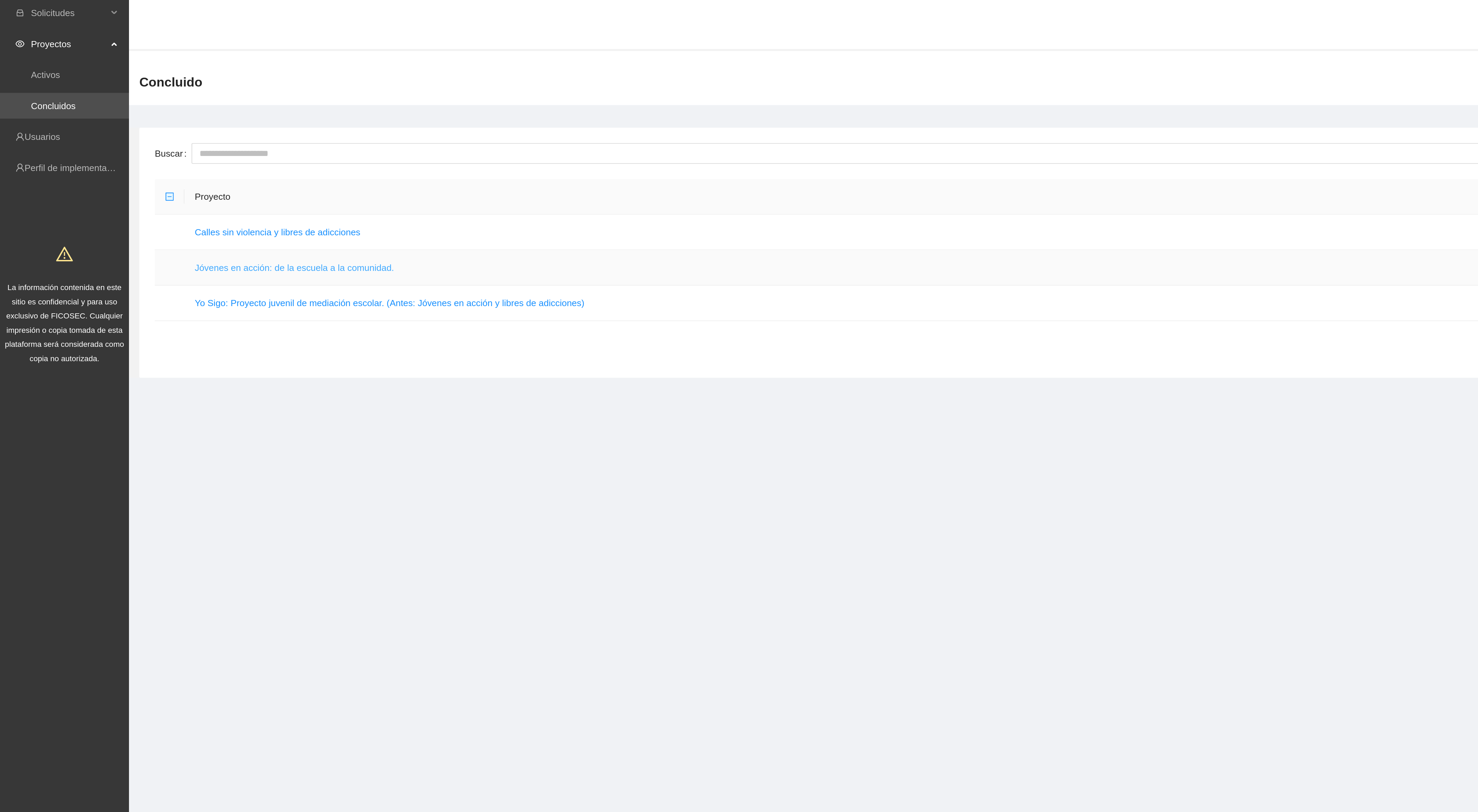
click at [146, 143] on link "Jóvenes en acción: de la escuela a la comunidad." at bounding box center [156, 143] width 106 height 6
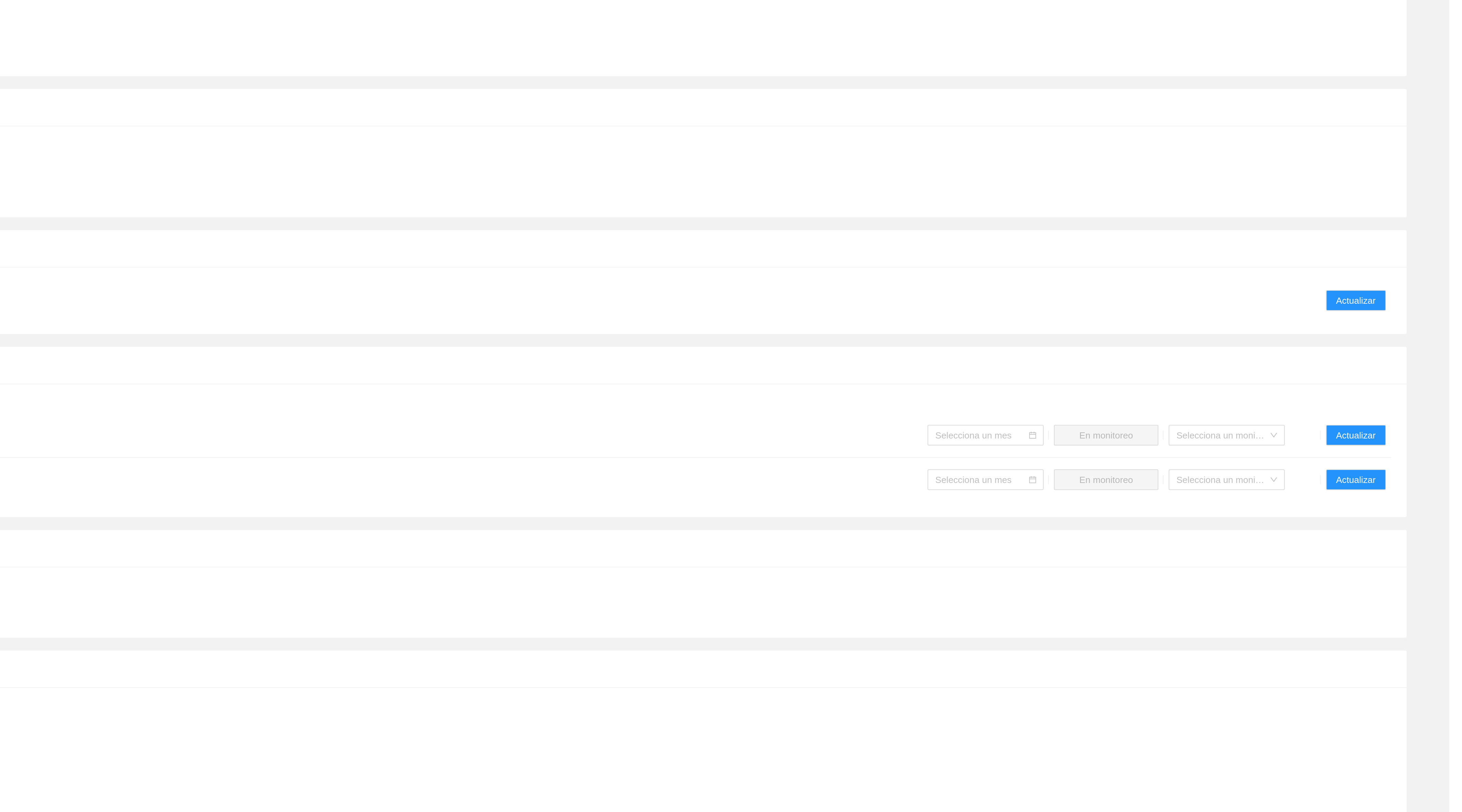
scroll to position [3, 0]
click at [1398, 533] on button "Actualizar" at bounding box center [1412, 533] width 32 height 11
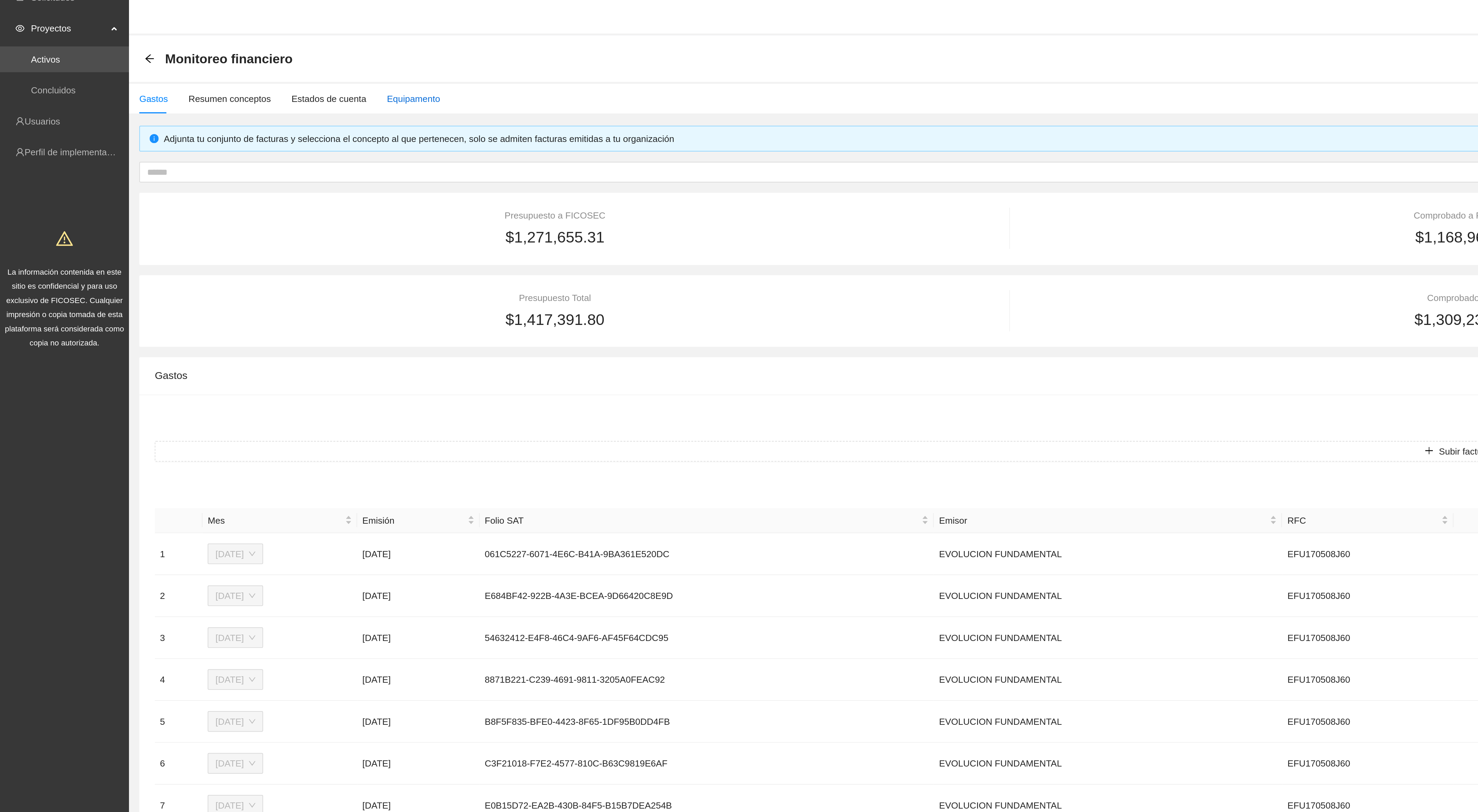
click at [224, 64] on div "Equipamento" at bounding box center [219, 61] width 28 height 7
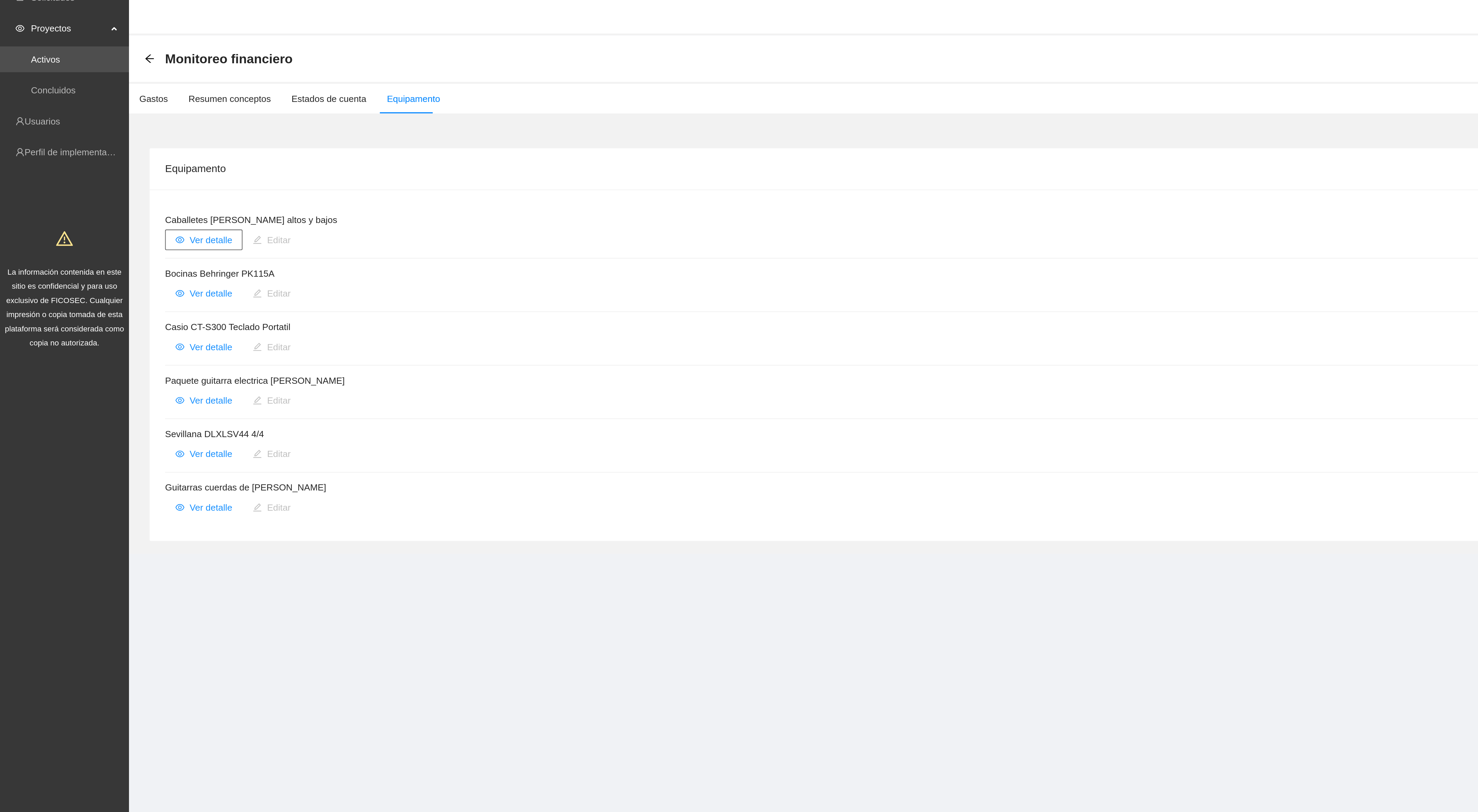
click at [116, 136] on span "Ver detalle" at bounding box center [111, 136] width 22 height 7
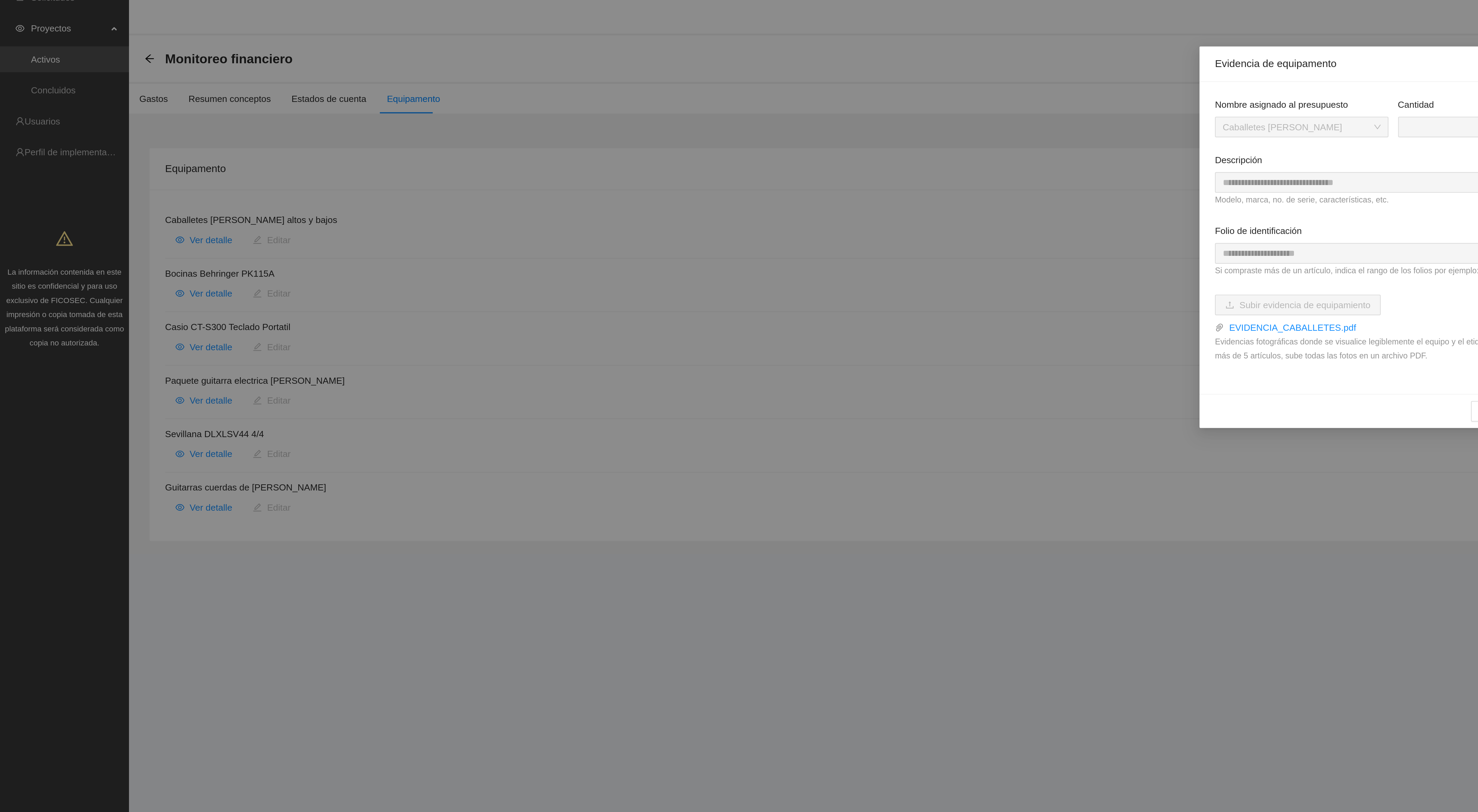
click at [111, 167] on div "**********" at bounding box center [739, 406] width 1478 height 812
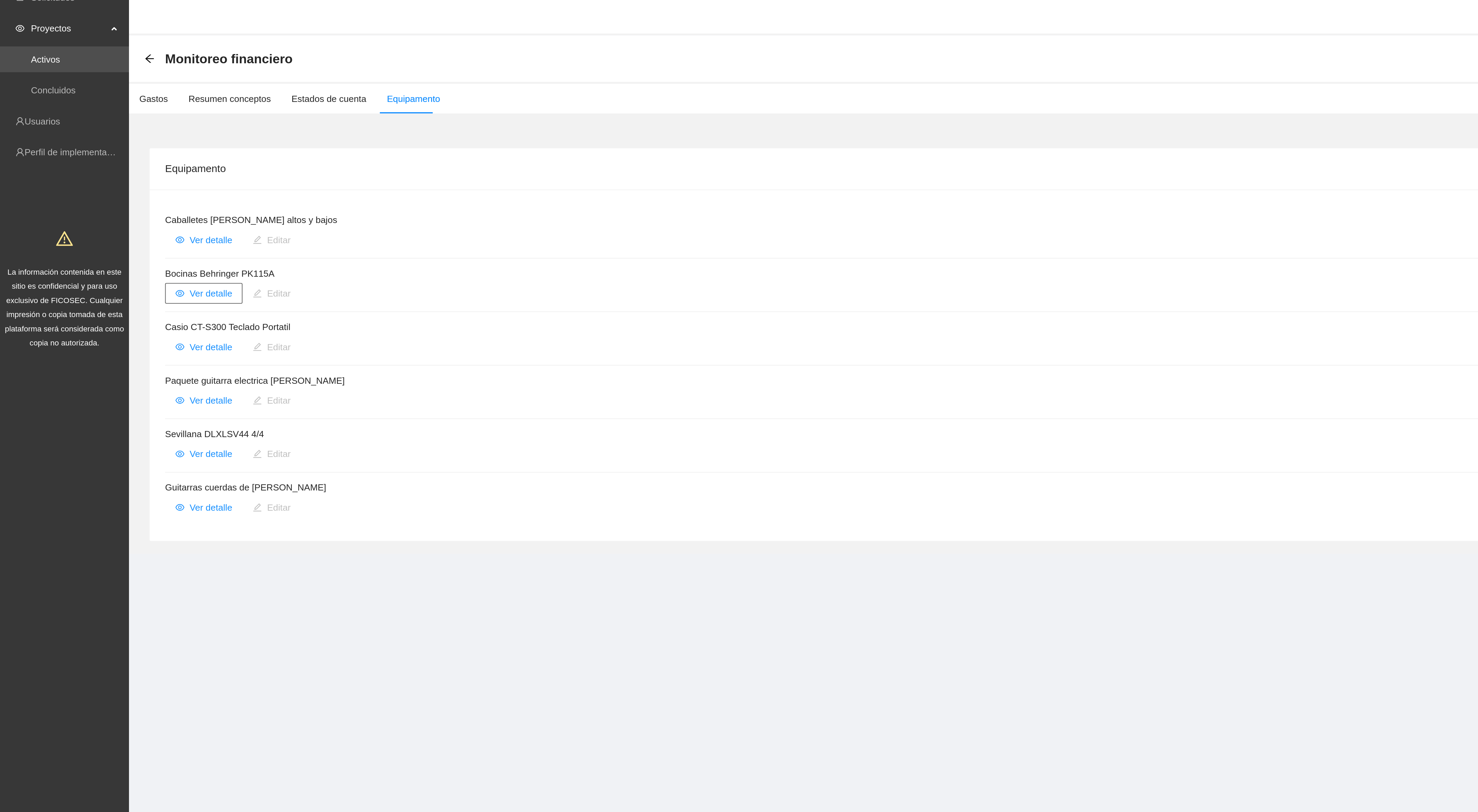
click at [111, 167] on span "Ver detalle" at bounding box center [111, 165] width 22 height 7
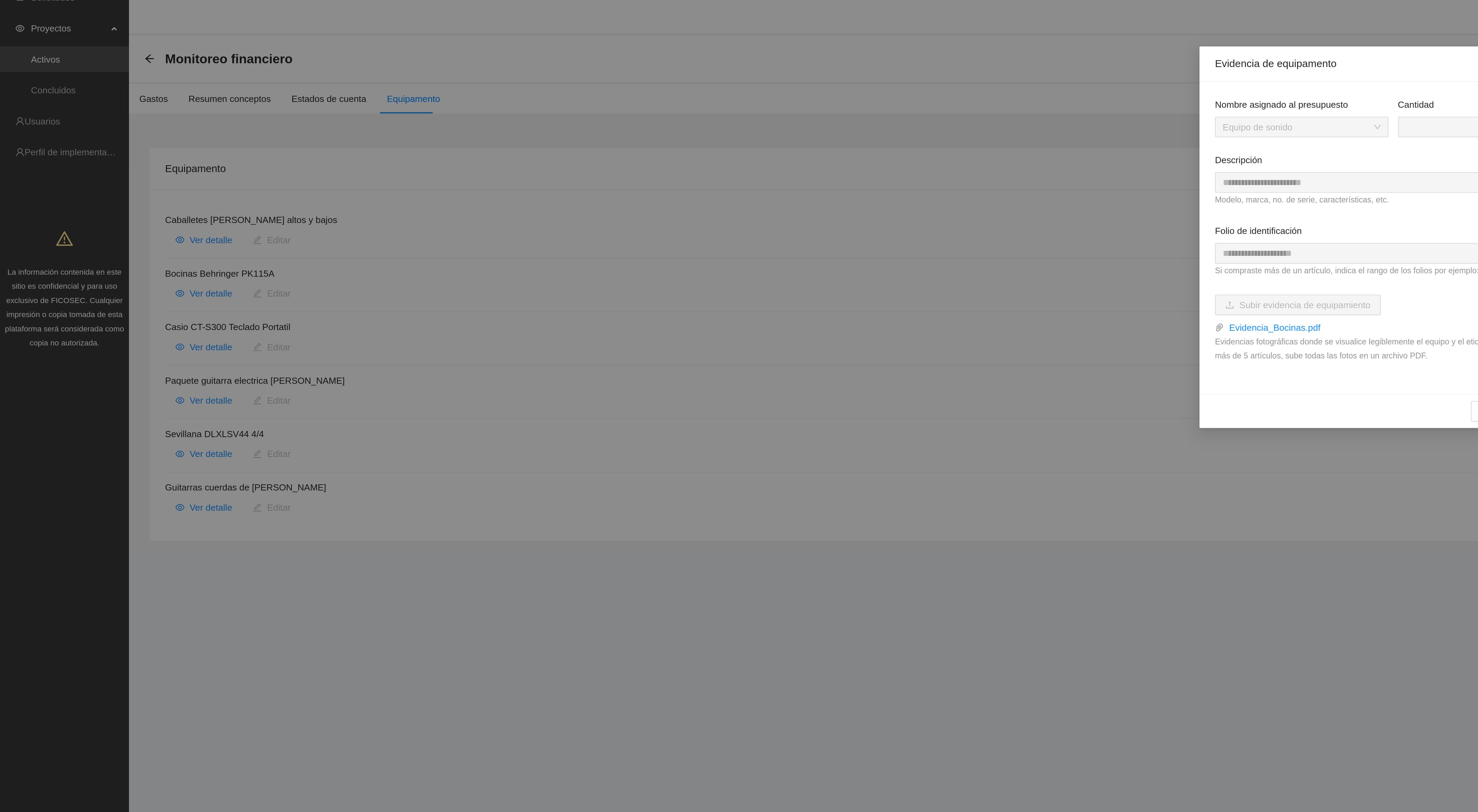
click at [108, 200] on div "**********" at bounding box center [739, 406] width 1478 height 812
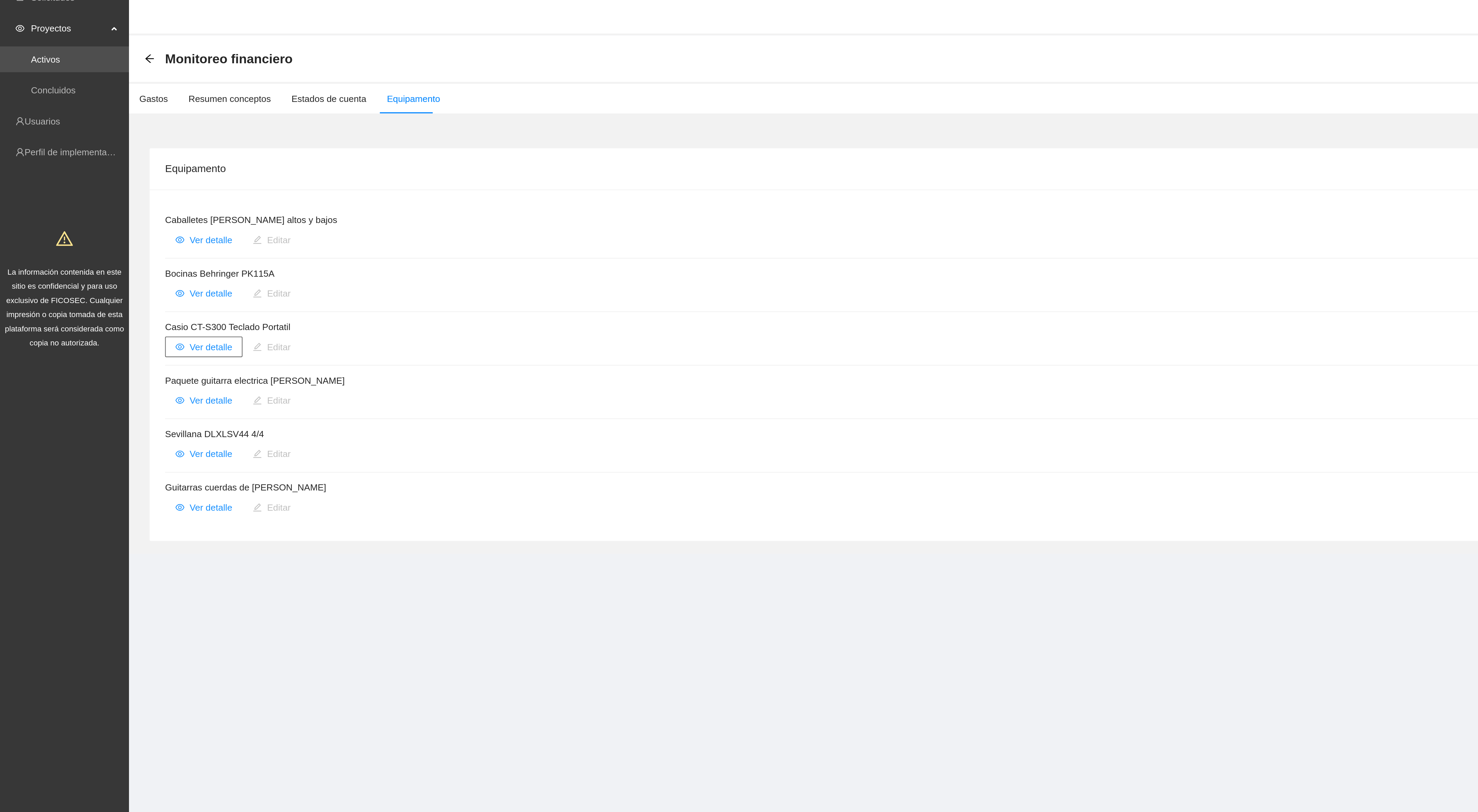
click at [107, 194] on span "Ver detalle" at bounding box center [111, 193] width 22 height 7
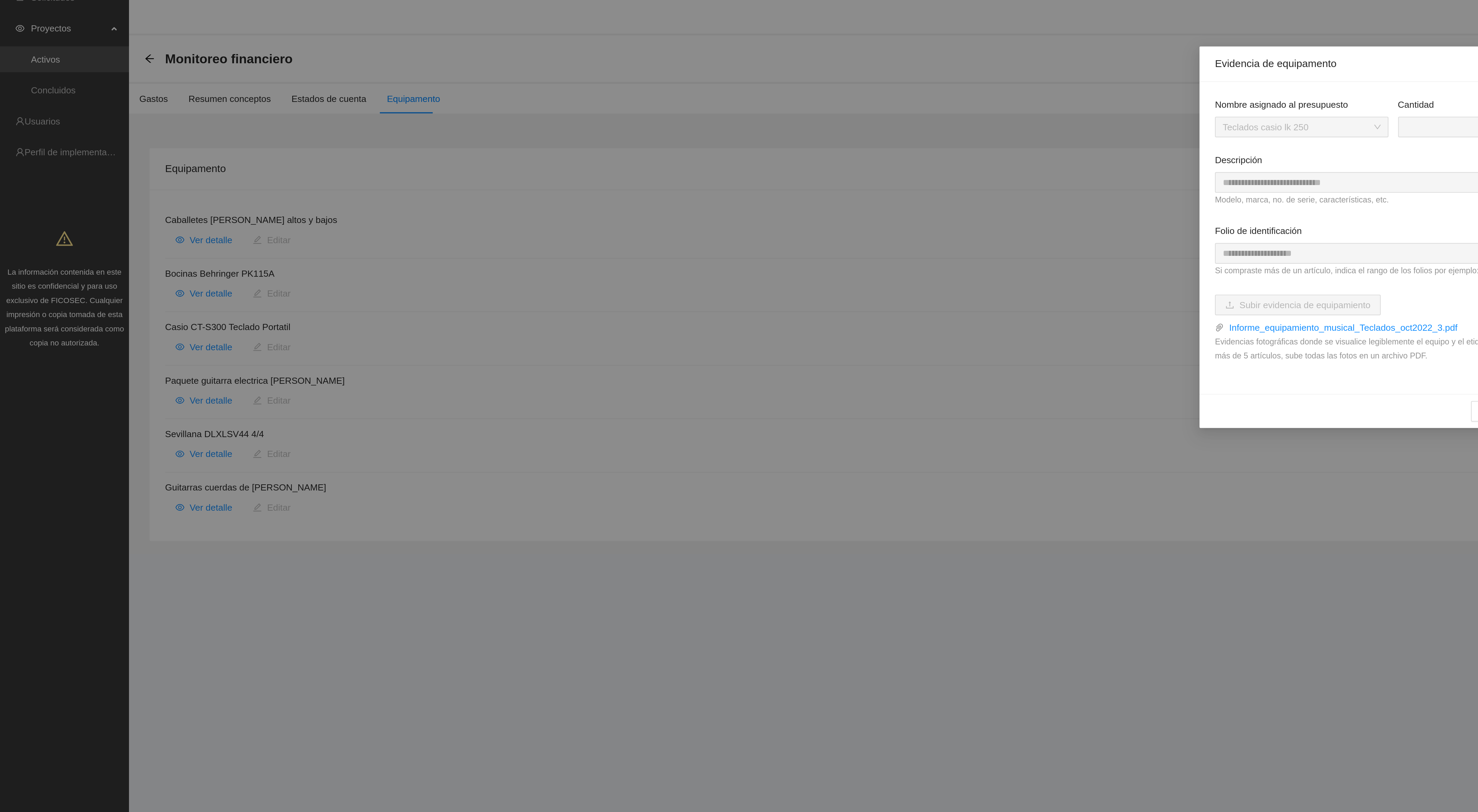
click at [113, 220] on div "**********" at bounding box center [739, 406] width 1478 height 812
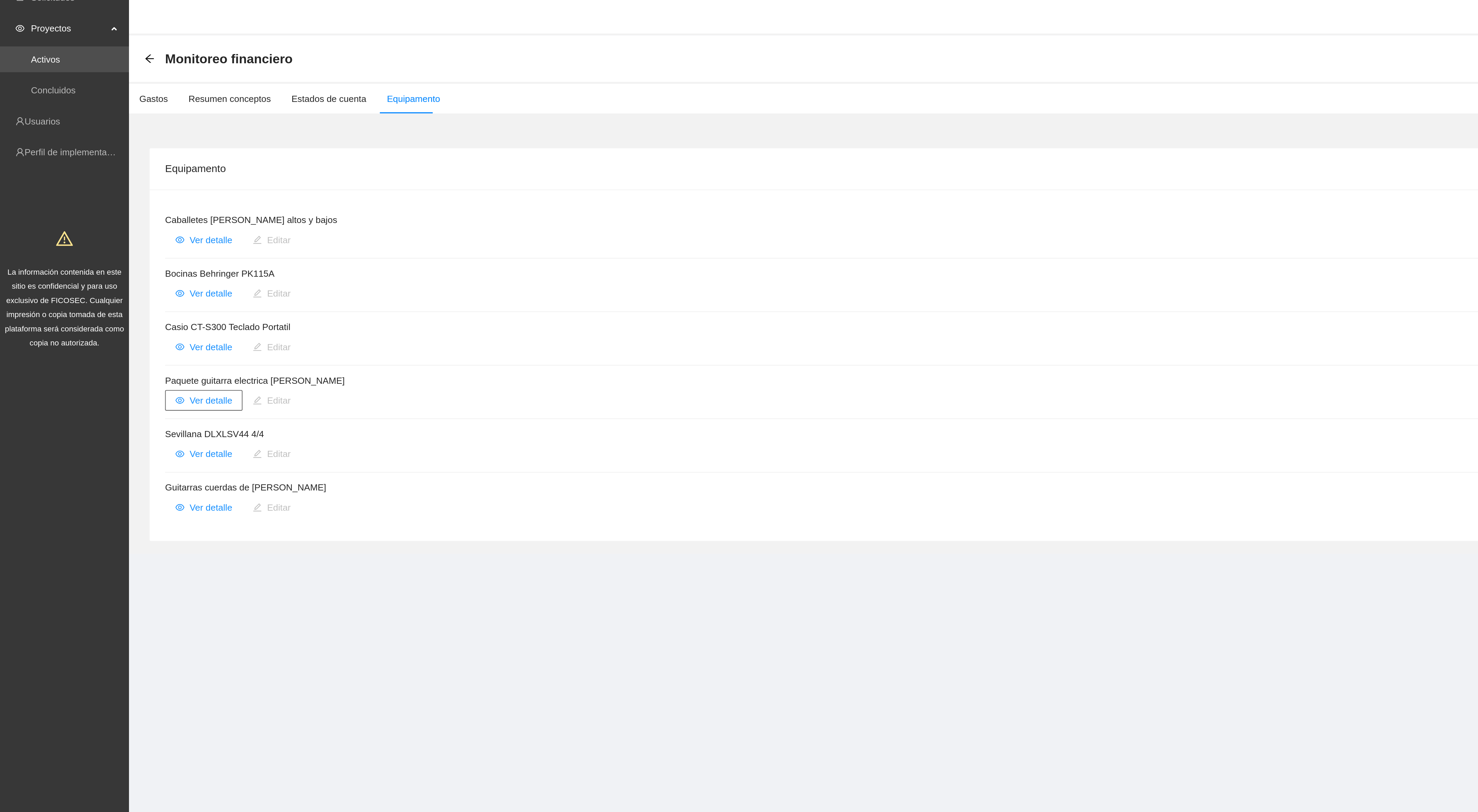
click at [112, 222] on span "Ver detalle" at bounding box center [111, 221] width 22 height 7
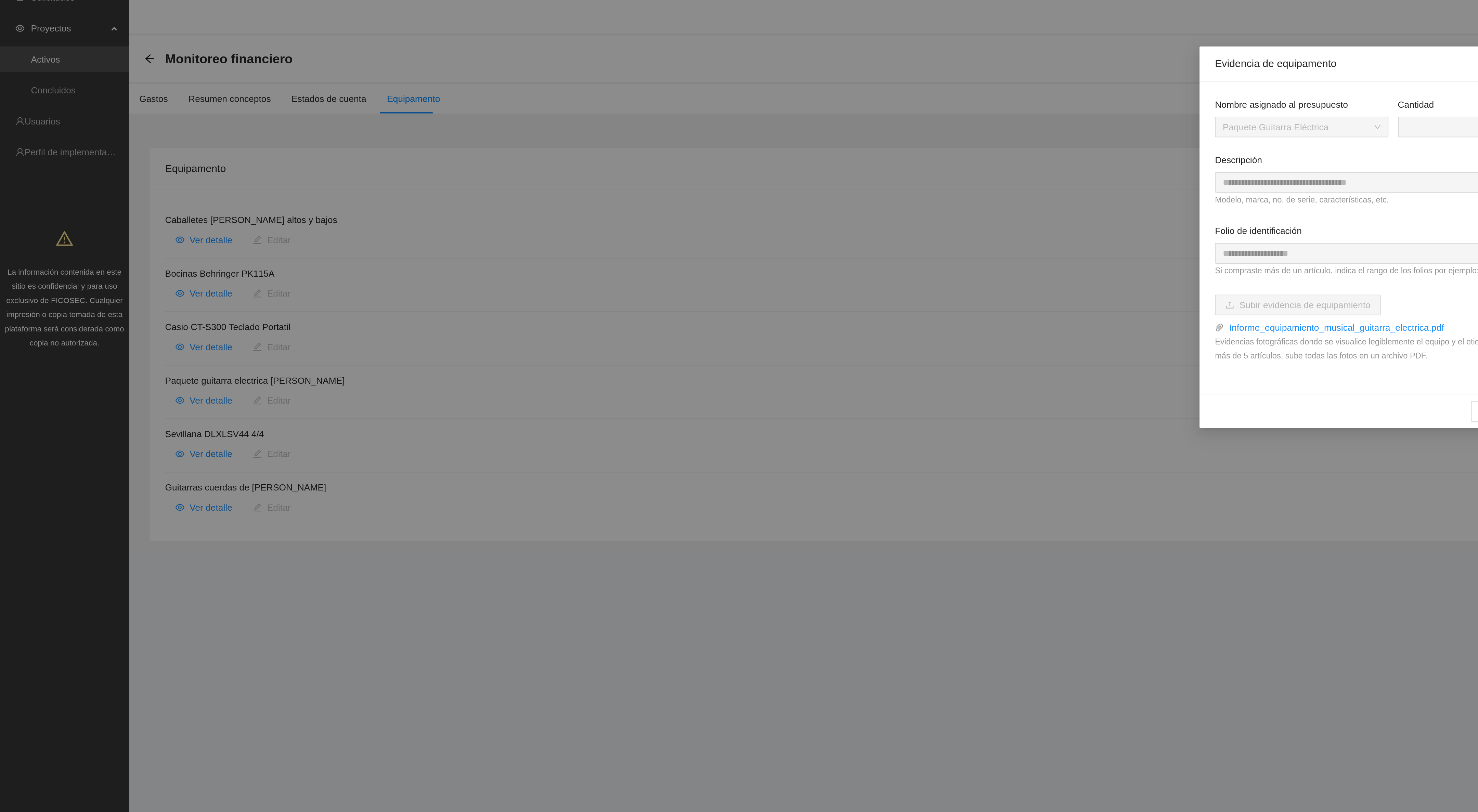
click at [115, 249] on div "**********" at bounding box center [739, 406] width 1478 height 812
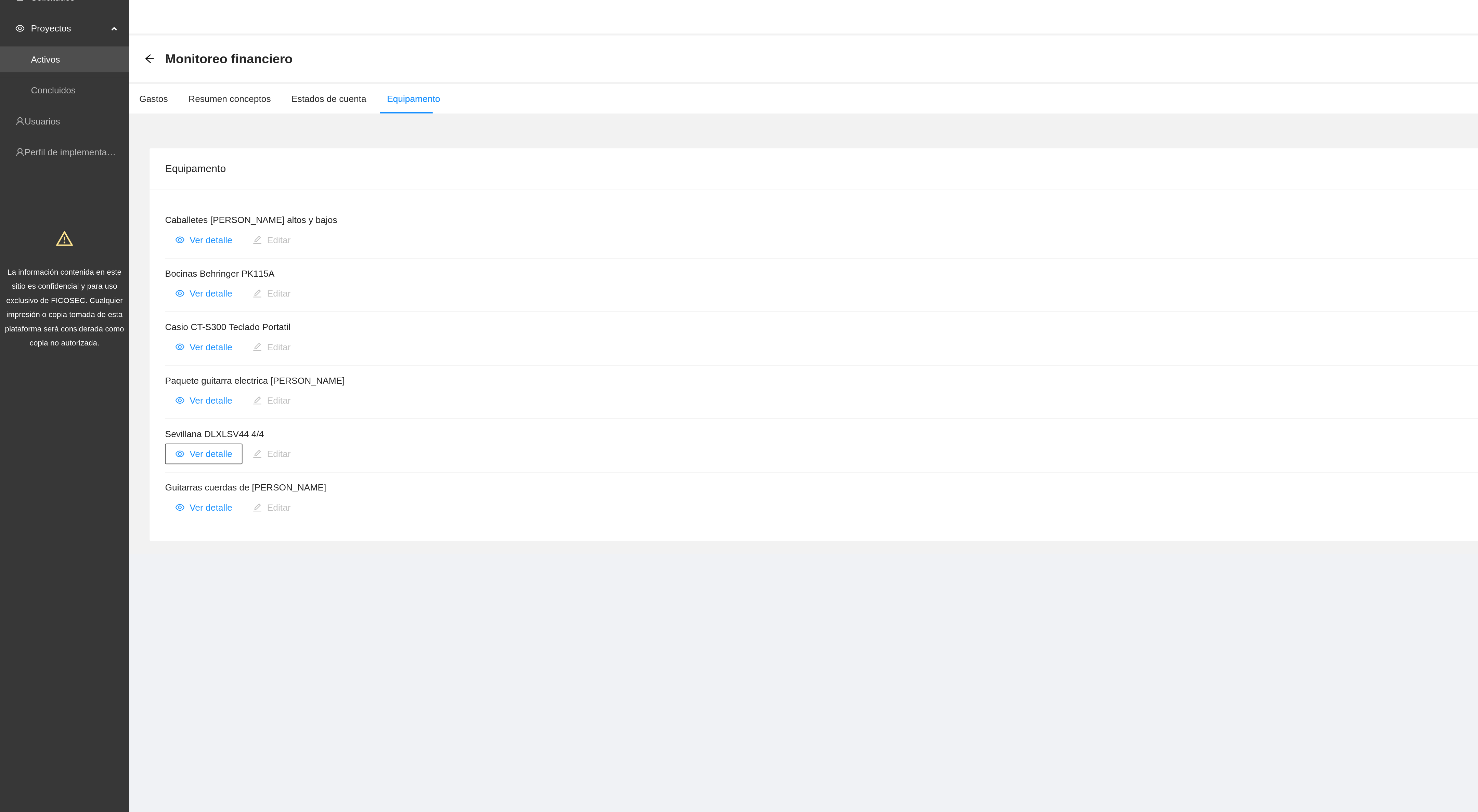
click at [115, 249] on span "Ver detalle" at bounding box center [111, 250] width 22 height 7
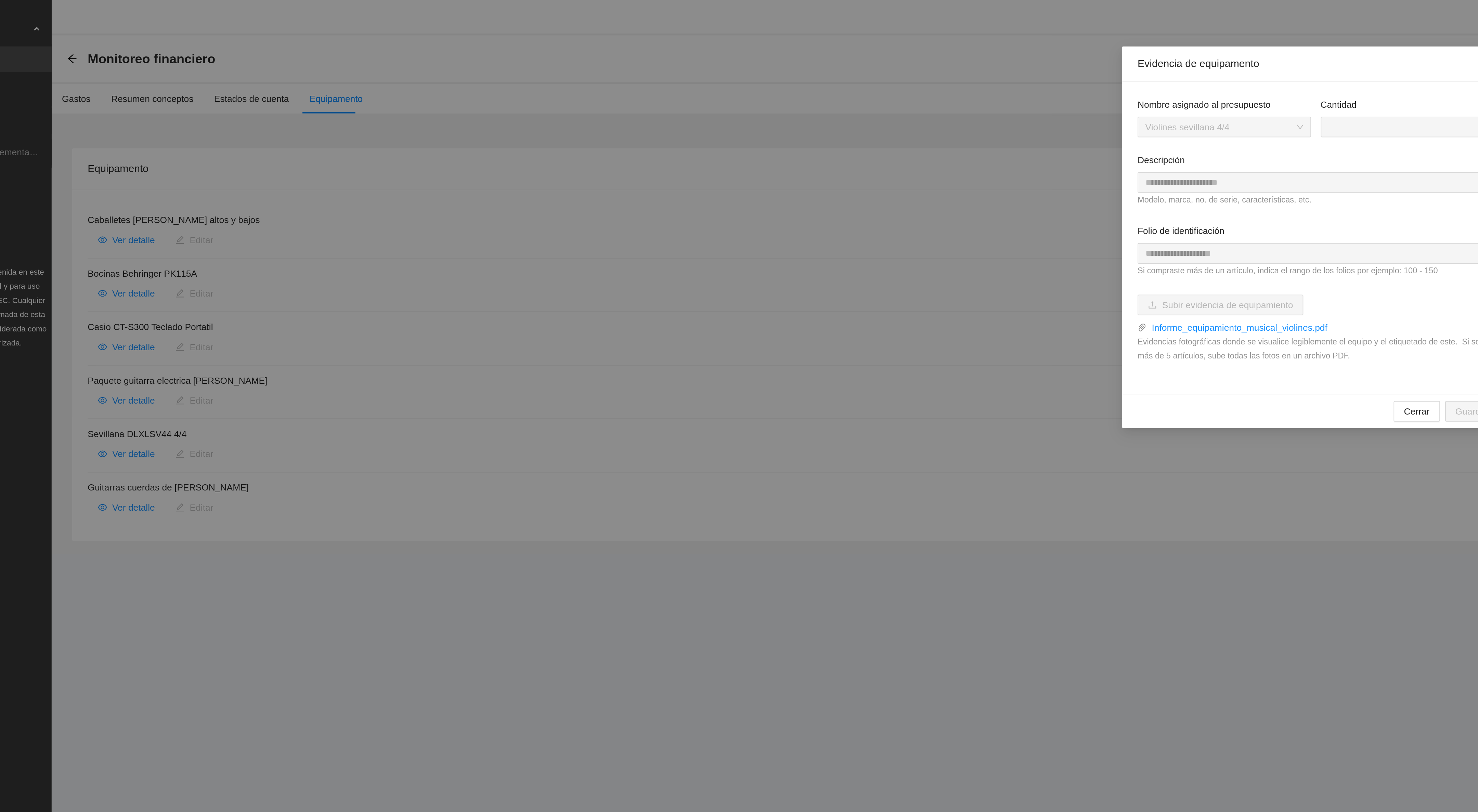
click at [116, 278] on div "**********" at bounding box center [739, 406] width 1478 height 812
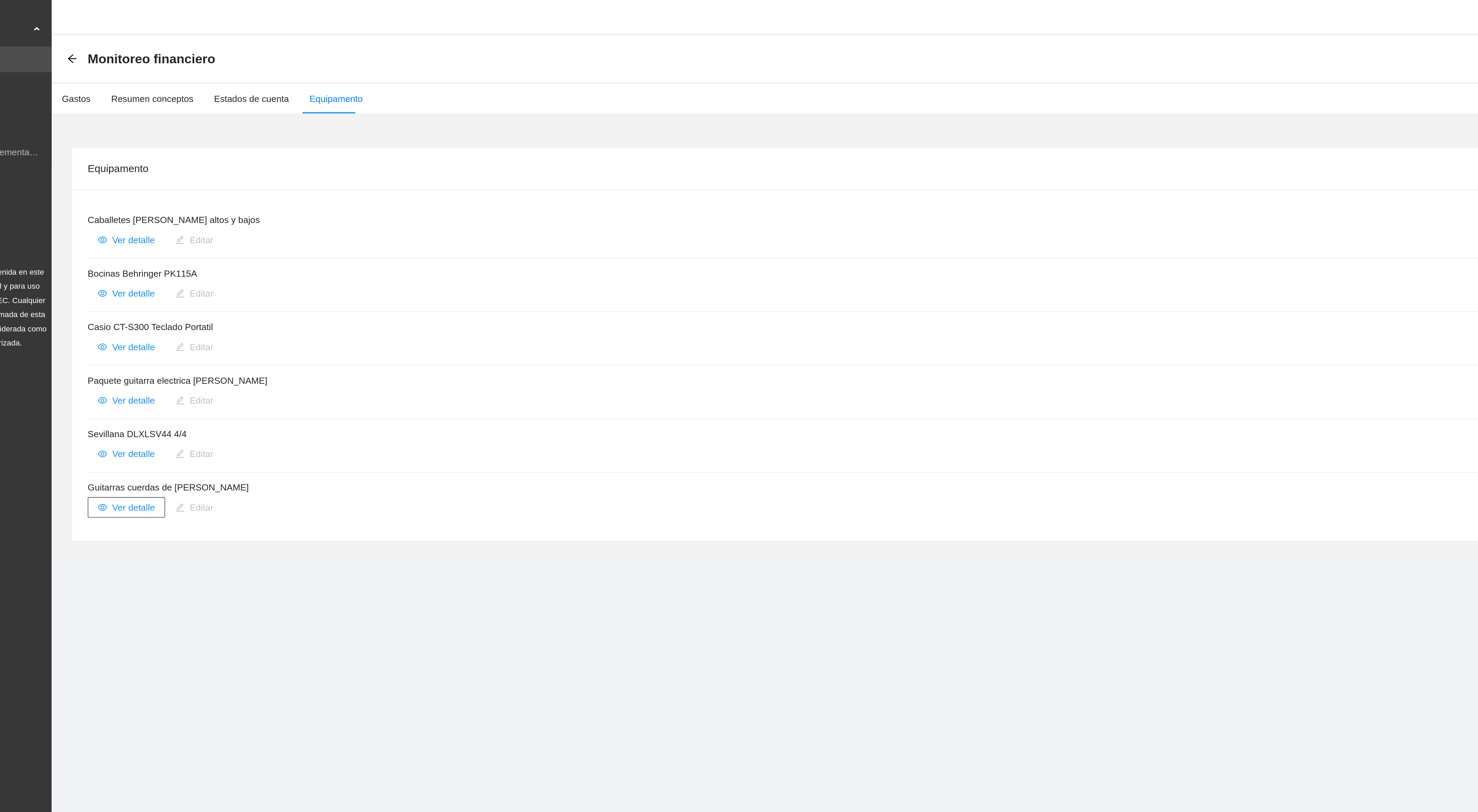
click at [116, 278] on span "Ver detalle" at bounding box center [111, 278] width 22 height 7
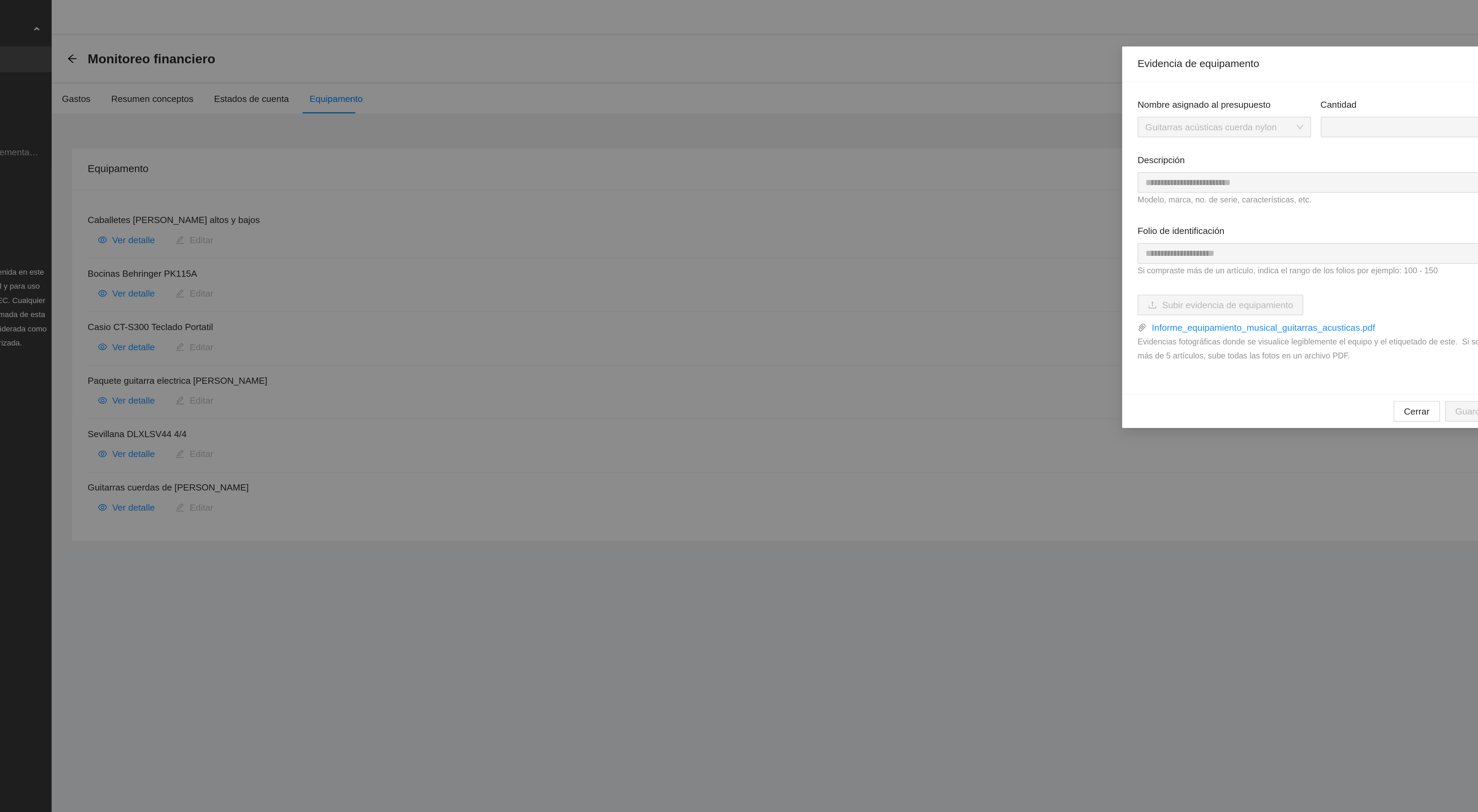
click at [134, 365] on div "**********" at bounding box center [739, 406] width 1478 height 812
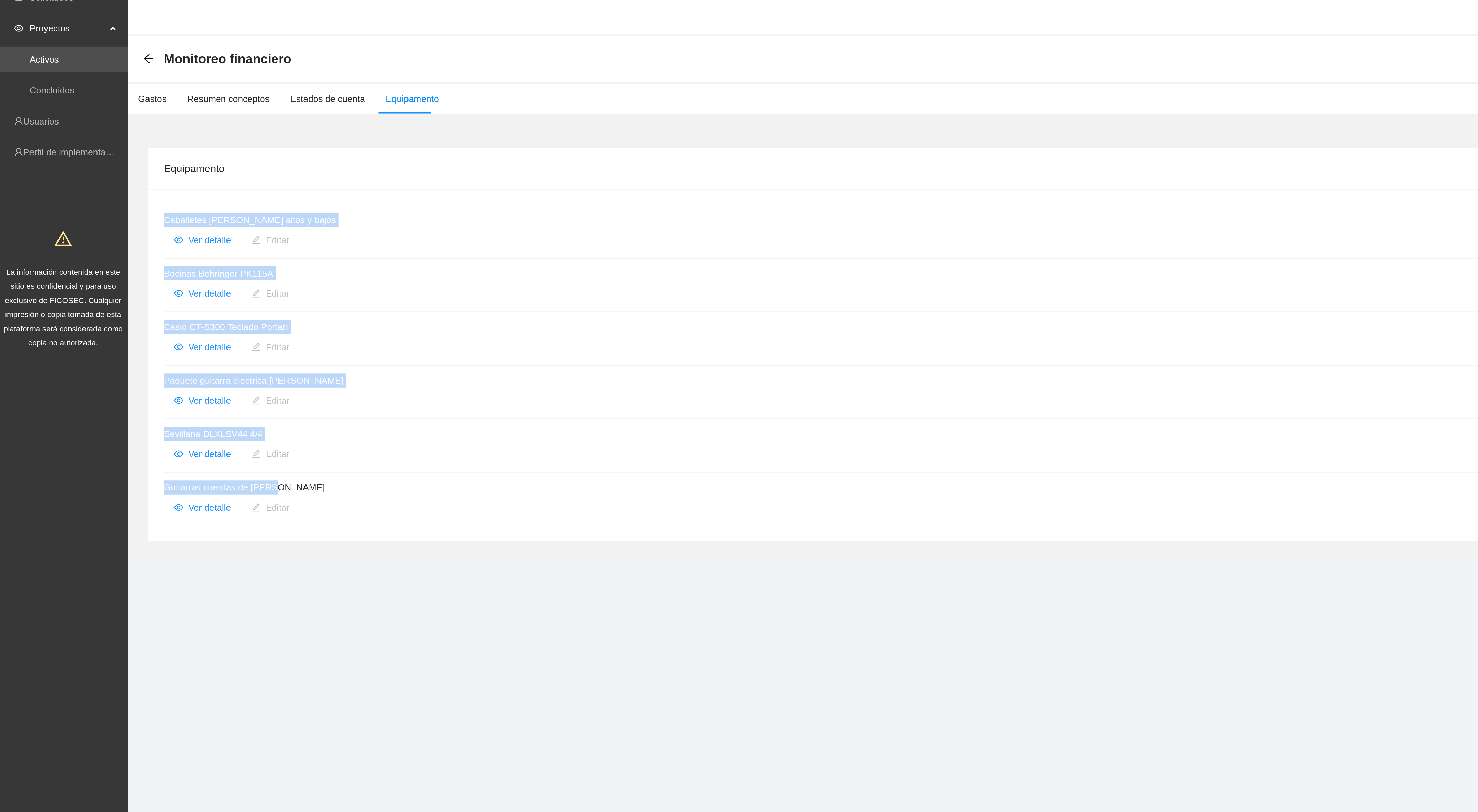
drag, startPoint x: 87, startPoint y: 125, endPoint x: 153, endPoint y: 266, distance: 155.7
click at [153, 266] on div "Caballetes de madera altos y bajos Ver detalle Editar Bocinas Behringer PK115A …" at bounding box center [773, 203] width 1388 height 186
copy ul "Caballetes de madera altos y bajos Ver detalle Editar Bocinas Behringer PK115A …"
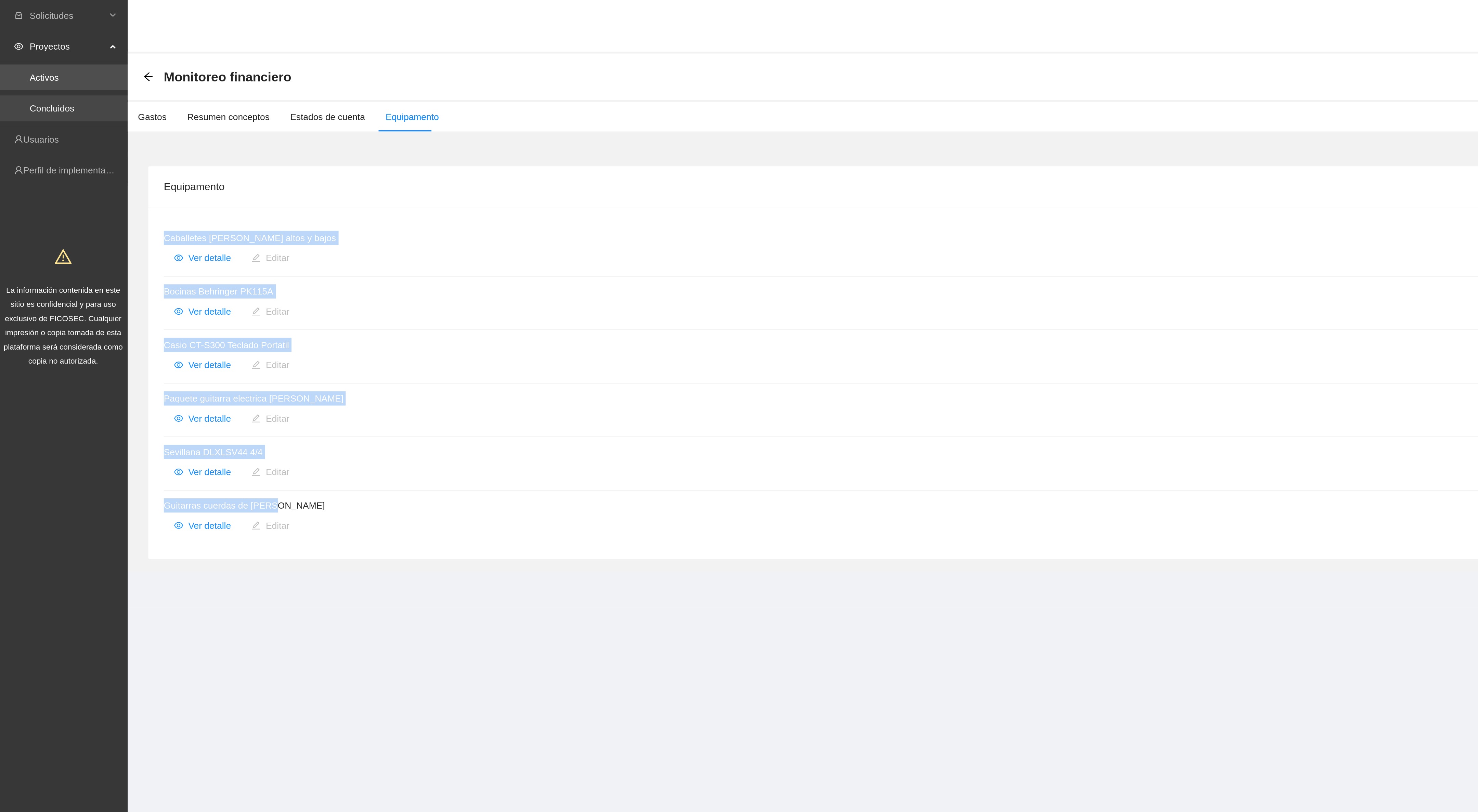
click at [40, 56] on link "Concluidos" at bounding box center [28, 57] width 24 height 6
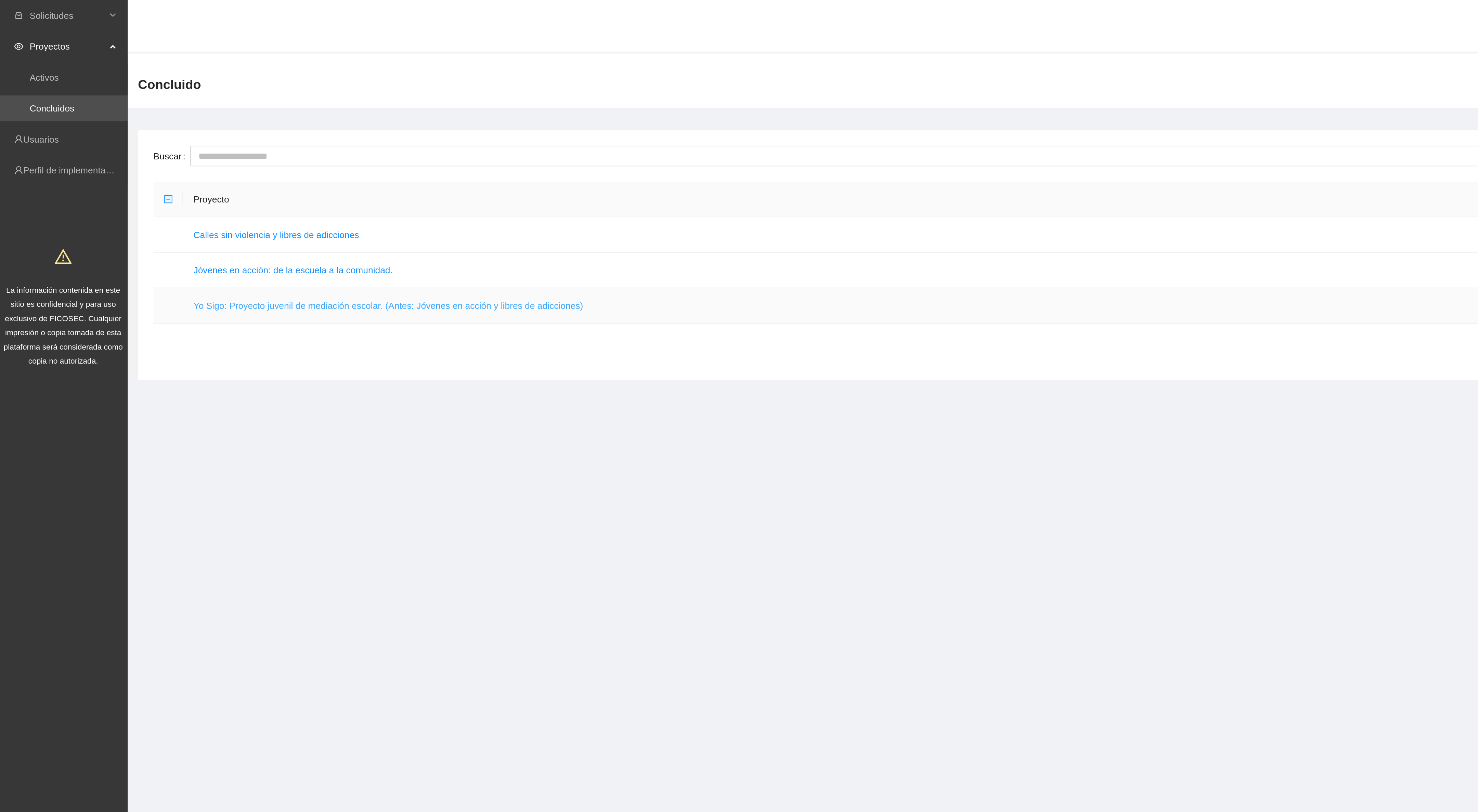
click at [114, 162] on link "Yo Sigo: Proyecto juvenil de mediación escolar. (Antes: Jóvenes en acción y lib…" at bounding box center [207, 162] width 207 height 6
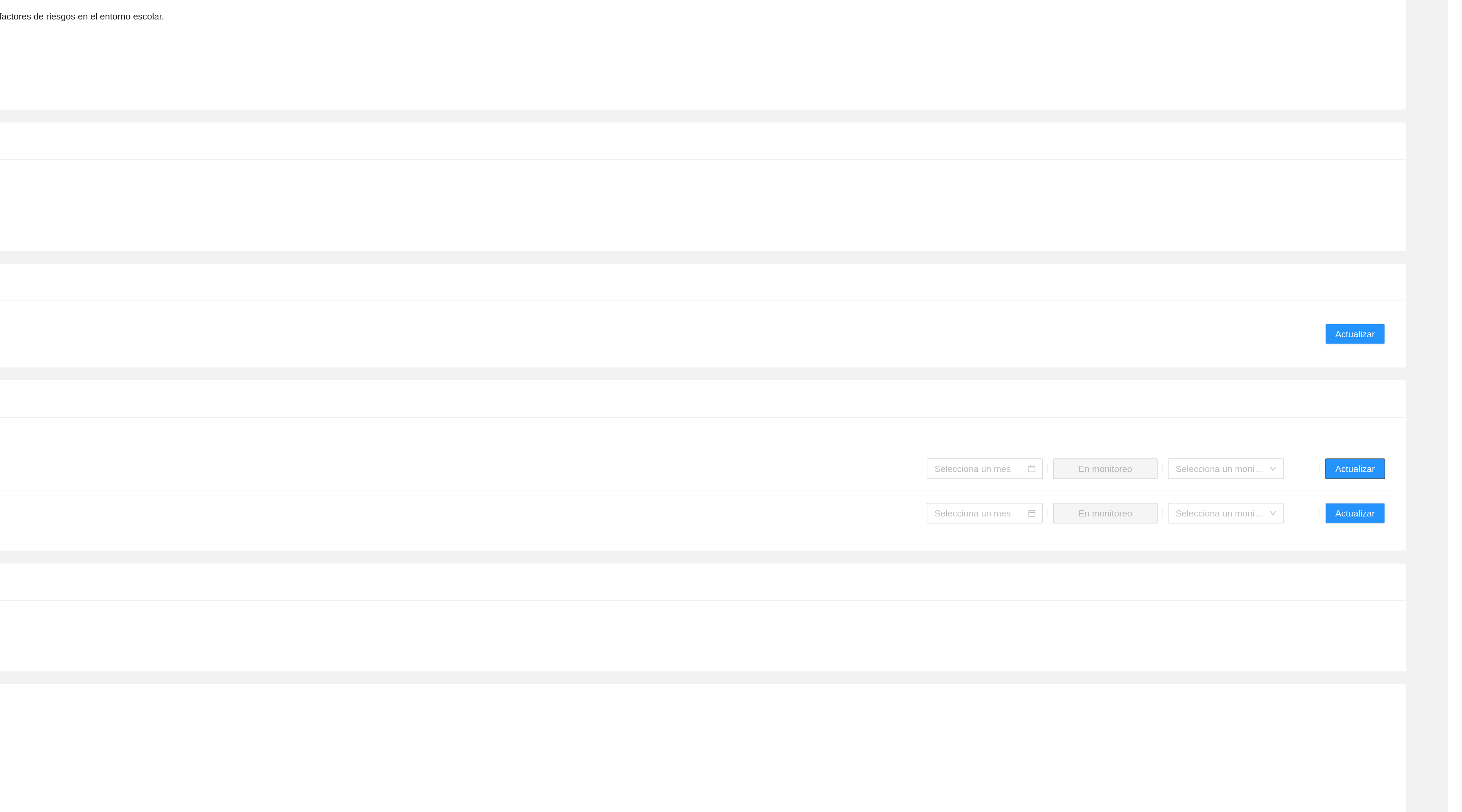
click at [1408, 533] on span "Actualizar" at bounding box center [1412, 533] width 21 height 7
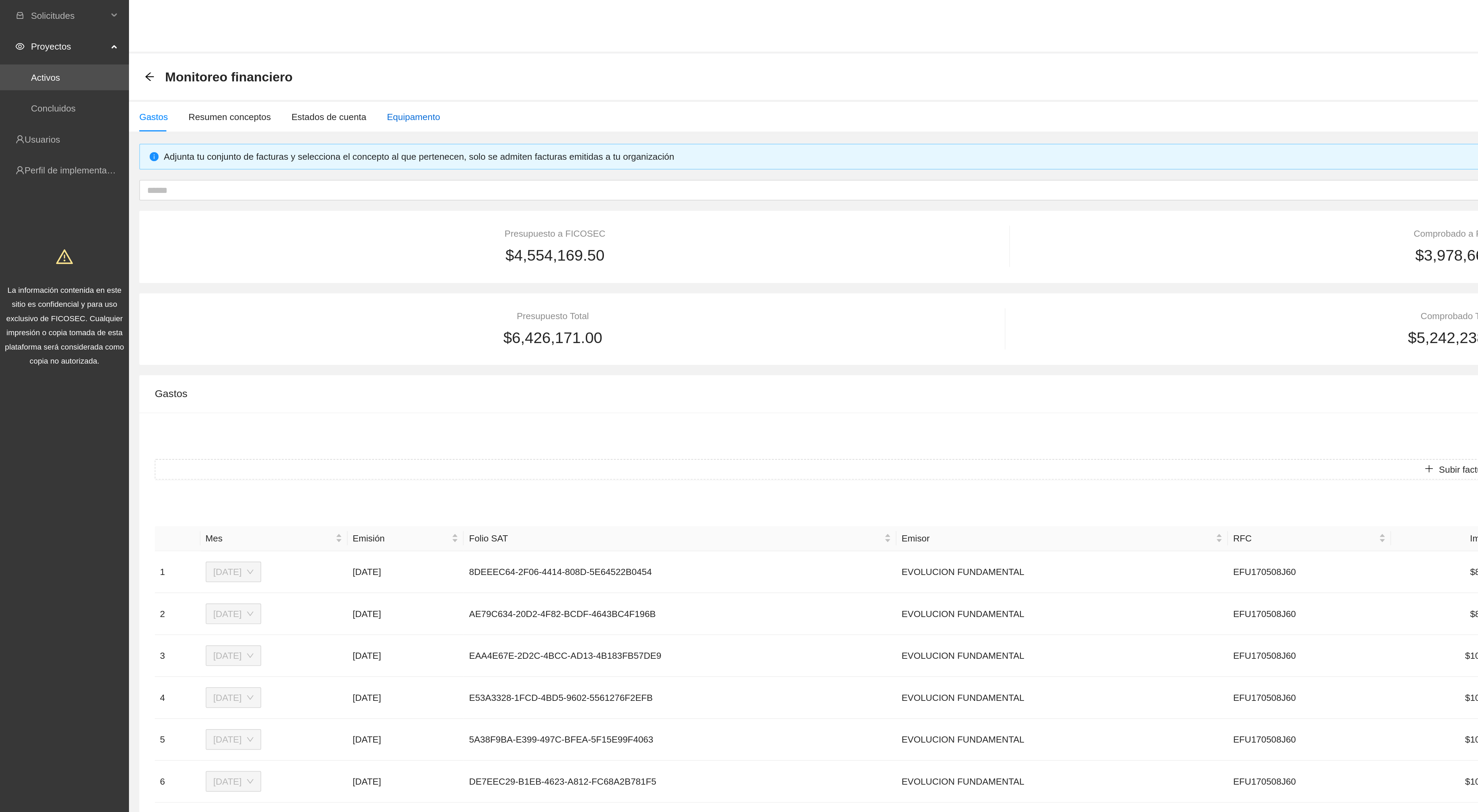
click at [213, 61] on div "Equipamento" at bounding box center [219, 61] width 28 height 7
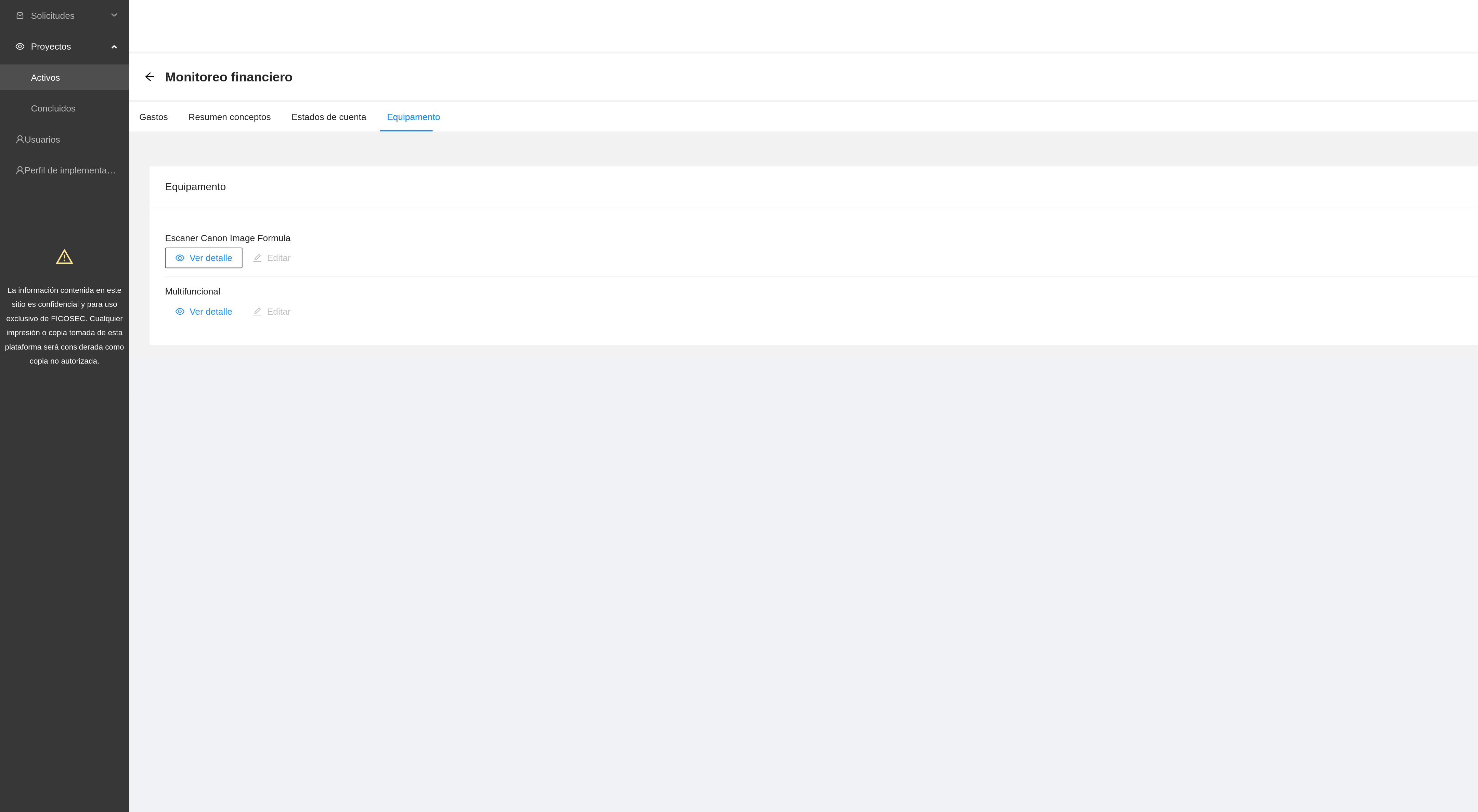
click at [112, 137] on span "Ver detalle" at bounding box center [111, 136] width 22 height 7
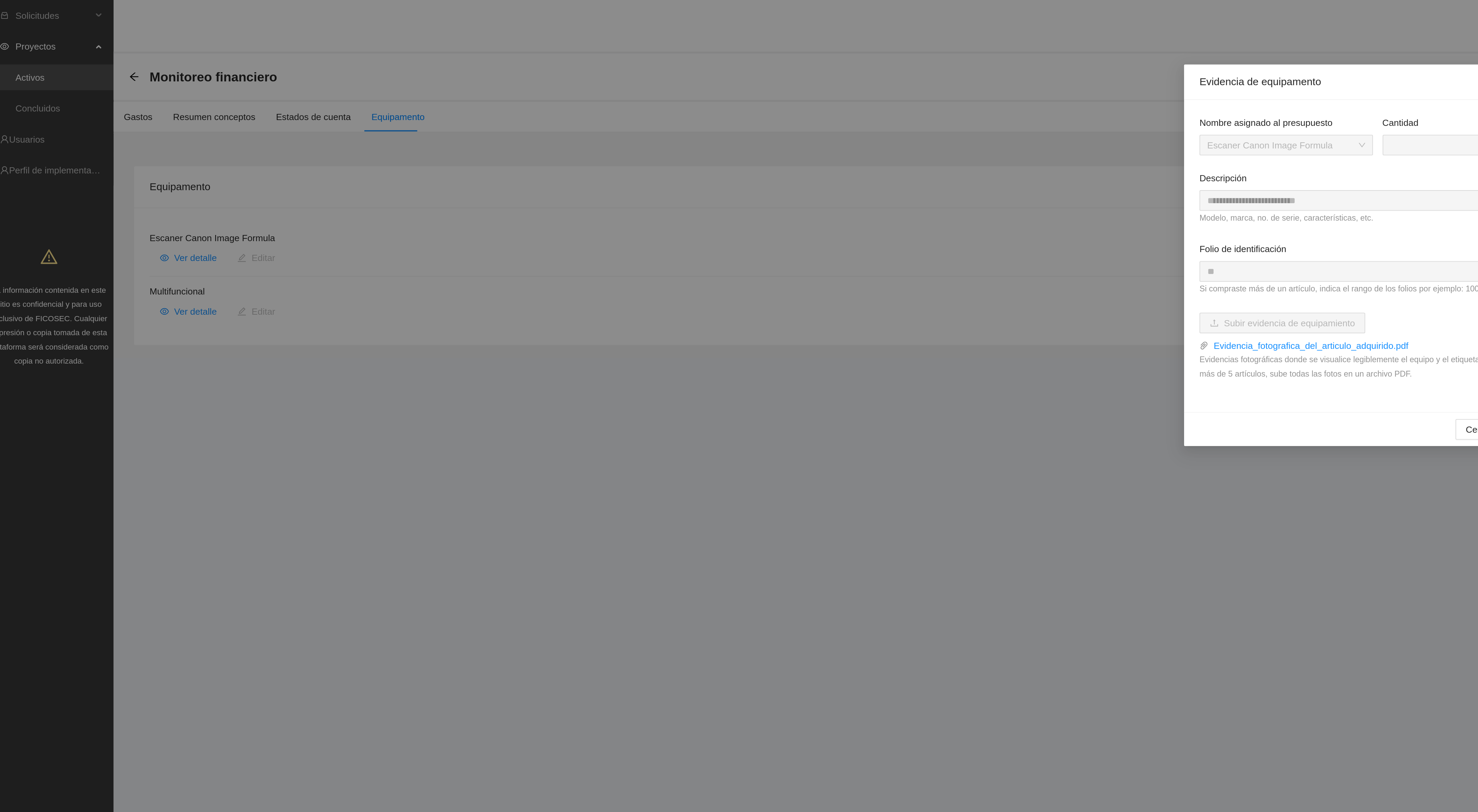
click at [391, 231] on div "**********" at bounding box center [739, 406] width 1478 height 812
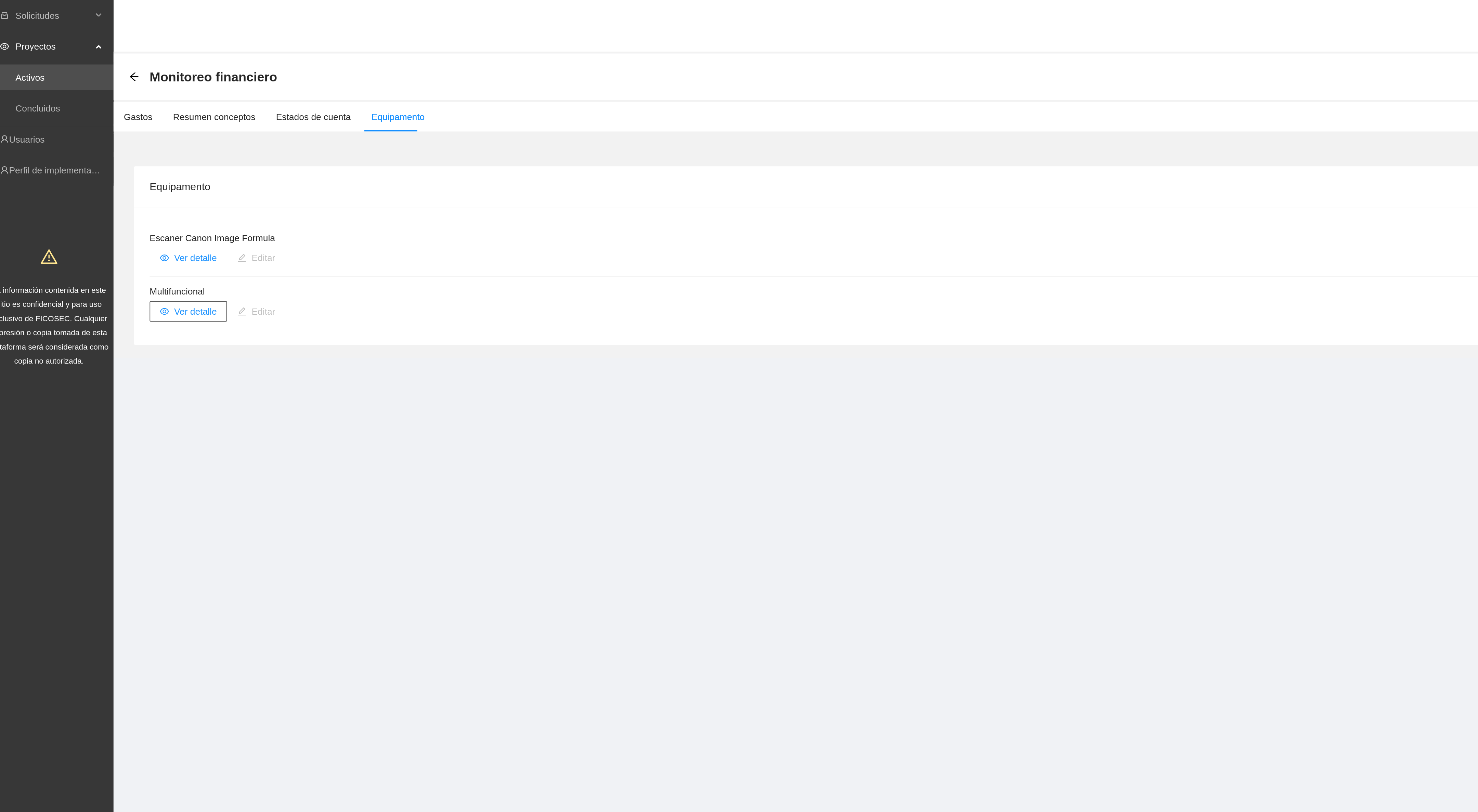
click at [108, 167] on span "Ver detalle" at bounding box center [111, 165] width 22 height 7
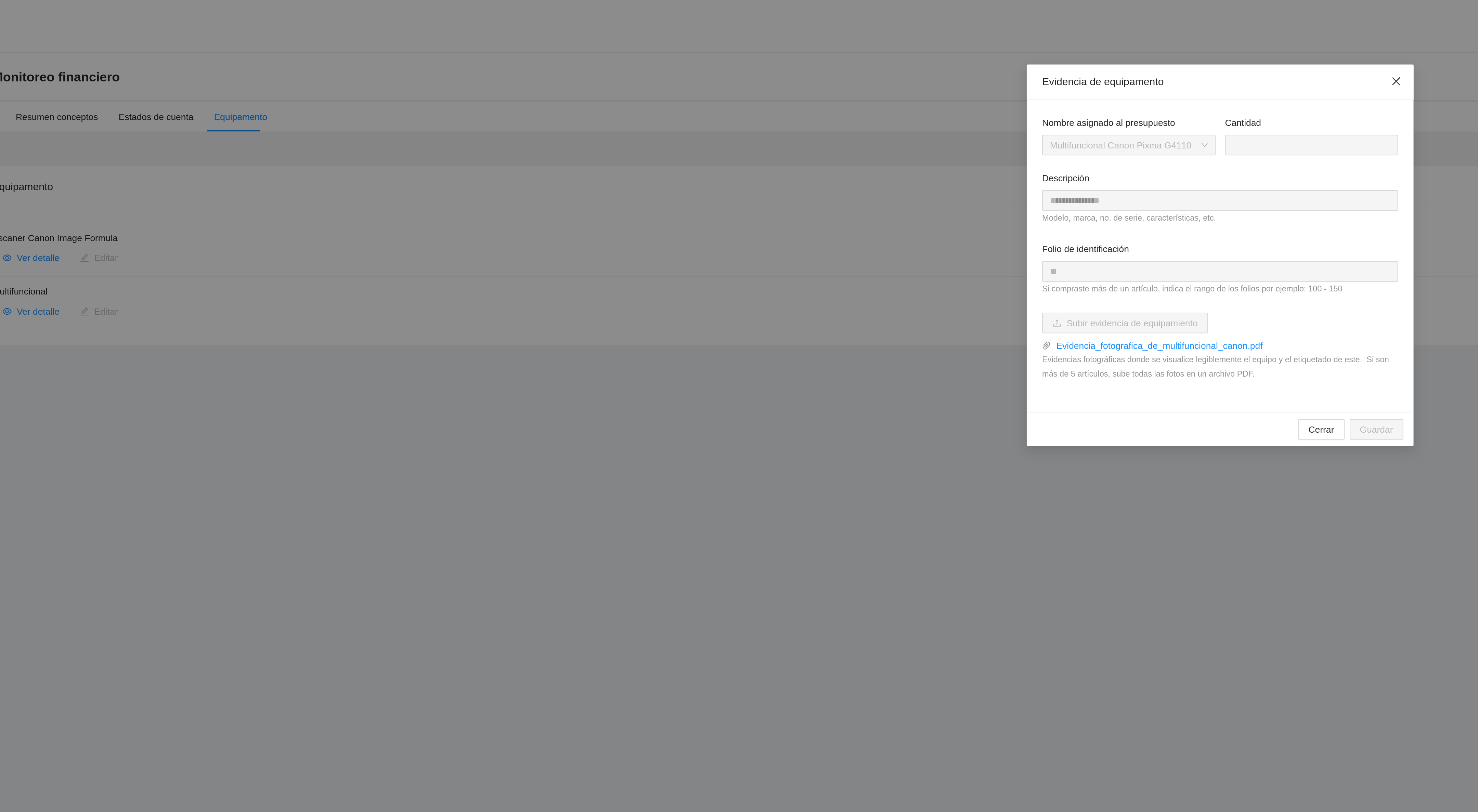
click at [839, 44] on span "Close" at bounding box center [833, 44] width 18 height 18
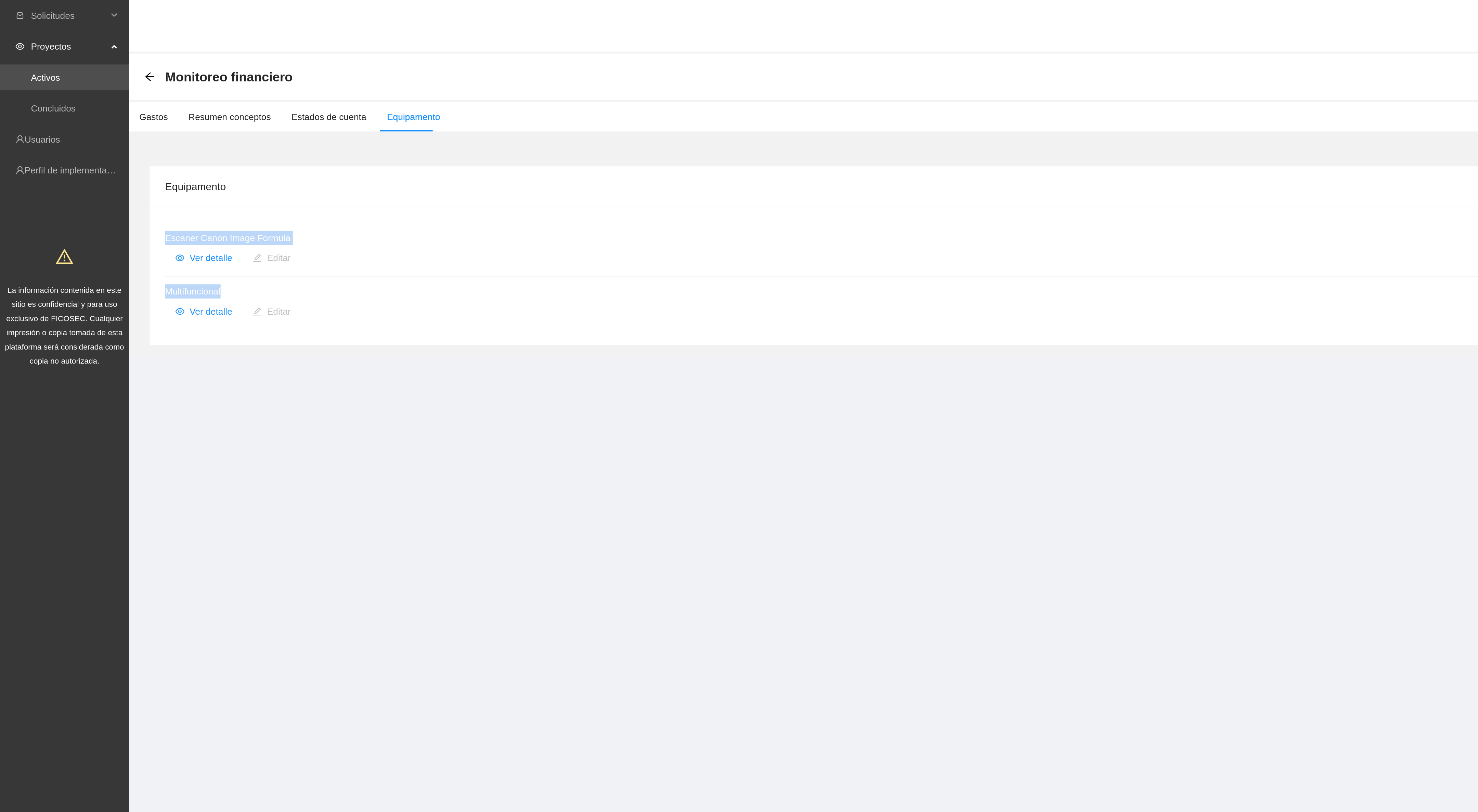
drag, startPoint x: 84, startPoint y: 124, endPoint x: 127, endPoint y: 150, distance: 50.2
click at [127, 150] on div "Escaner Canon Image Formula Ver detalle Editar Multifuncional Ver detalle Editar" at bounding box center [773, 146] width 1388 height 73
copy ul "Escaner Canon Image Formula Ver detalle Editar Multifuncional"
click at [110, 166] on span "Ver detalle" at bounding box center [111, 165] width 22 height 7
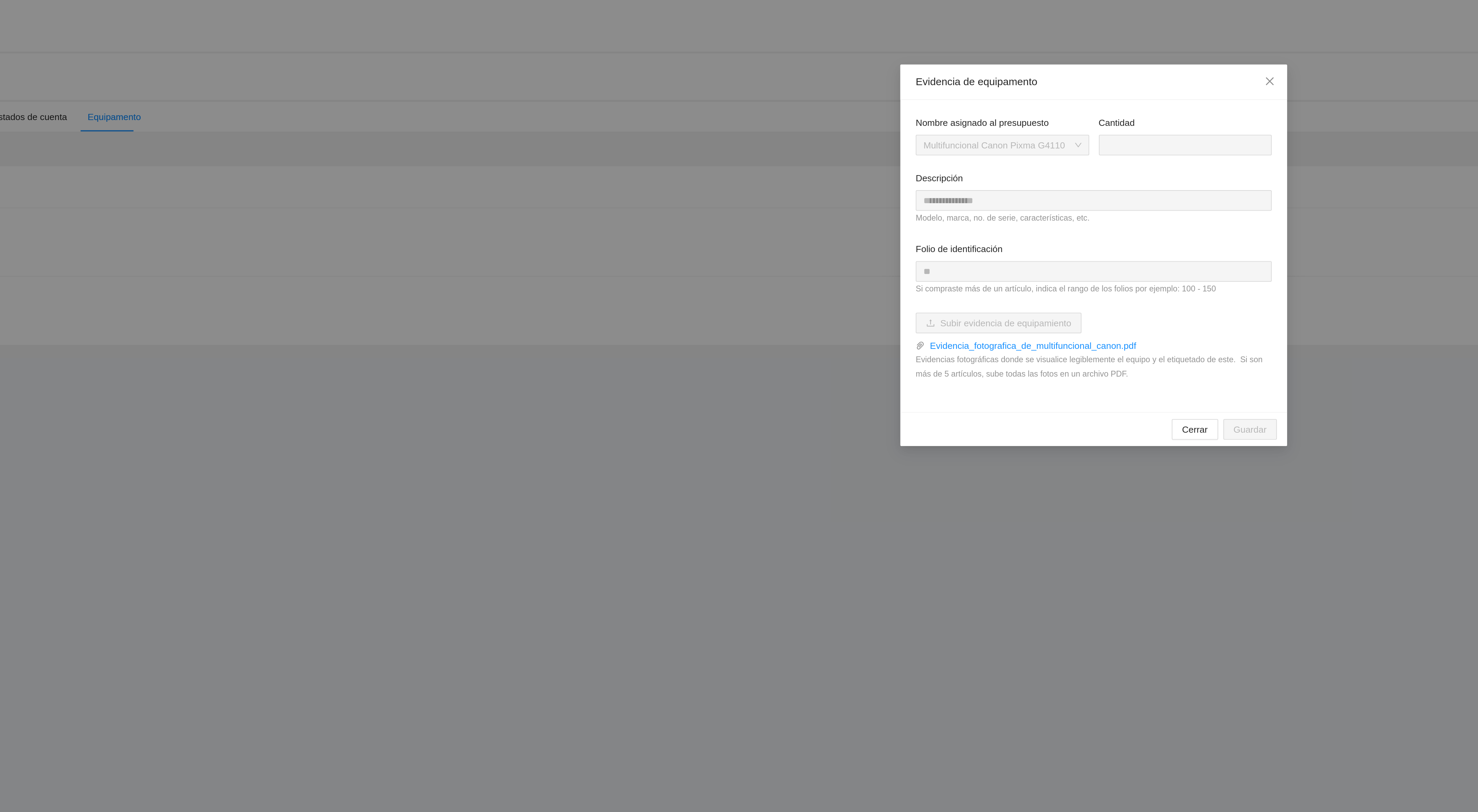
drag, startPoint x: 653, startPoint y: 76, endPoint x: 710, endPoint y: 85, distance: 57.7
click at [710, 85] on div "Nombre asignado al presupuesto Multifuncional Canon Pixma G4110" at bounding box center [690, 76] width 97 height 29
click at [570, 225] on div "**********" at bounding box center [739, 406] width 1478 height 812
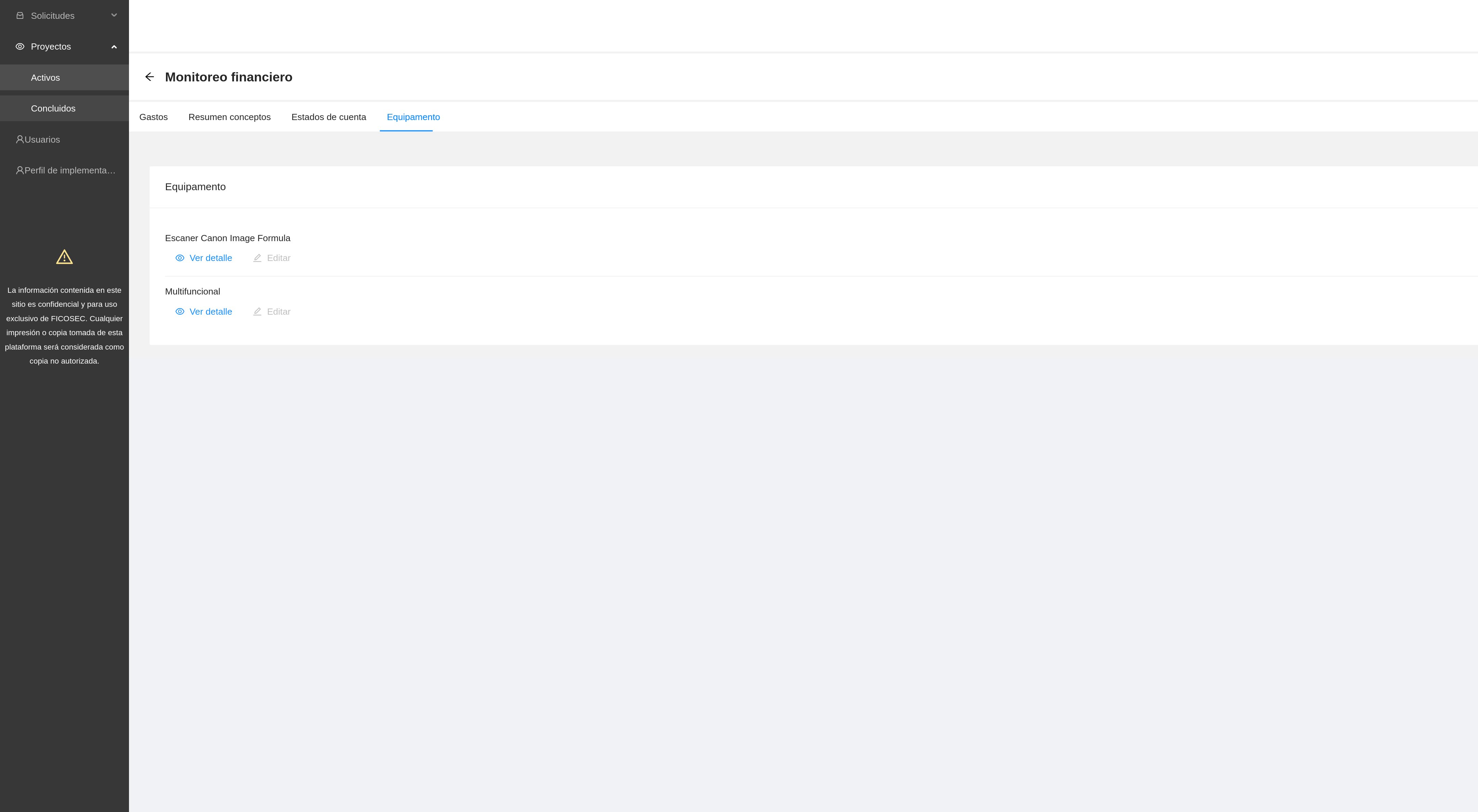
click at [24, 56] on link "Concluidos" at bounding box center [28, 57] width 24 height 6
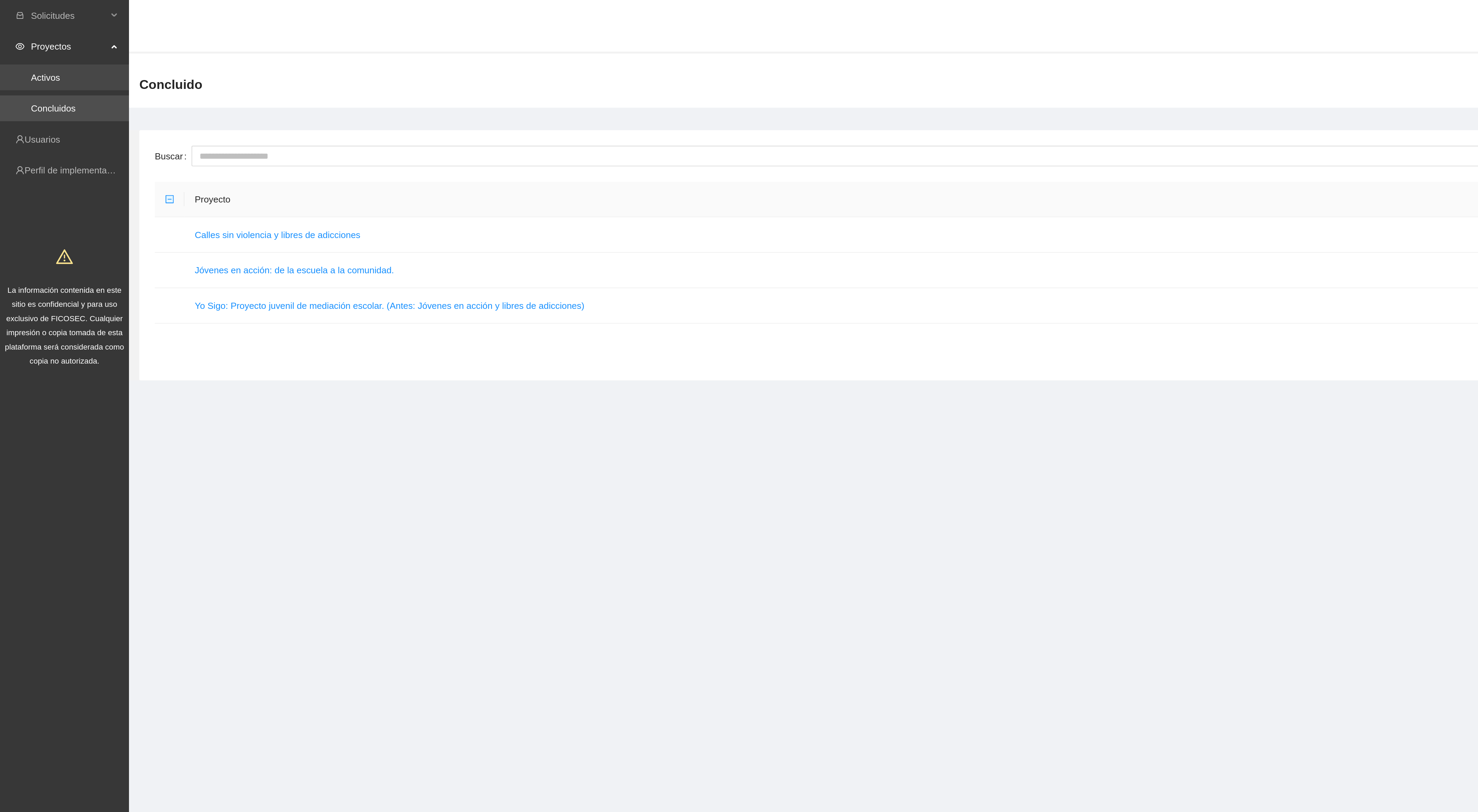
click at [32, 38] on link "Activos" at bounding box center [24, 41] width 15 height 6
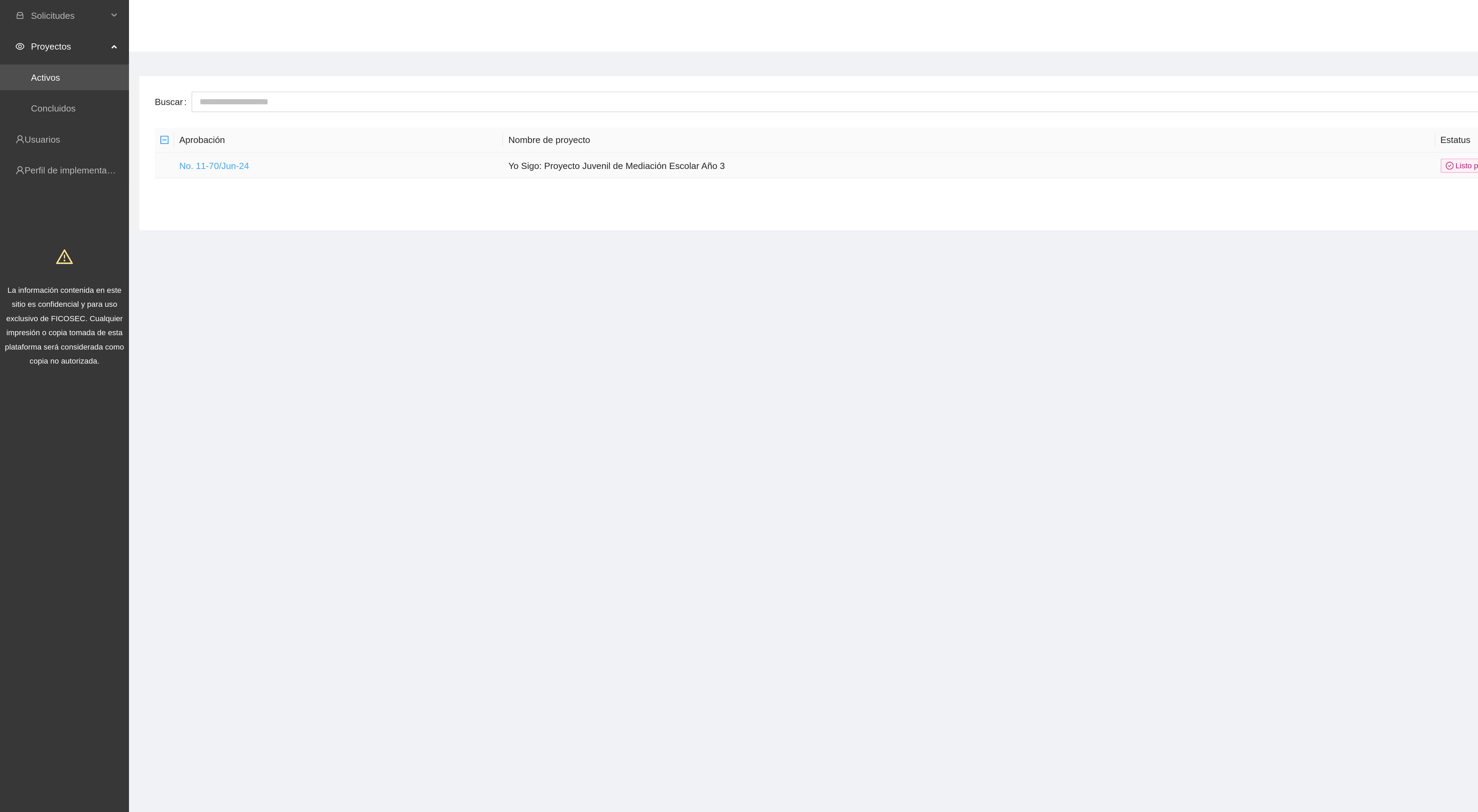
click at [117, 91] on link "No. 11-70/Jun-24" at bounding box center [114, 88] width 37 height 6
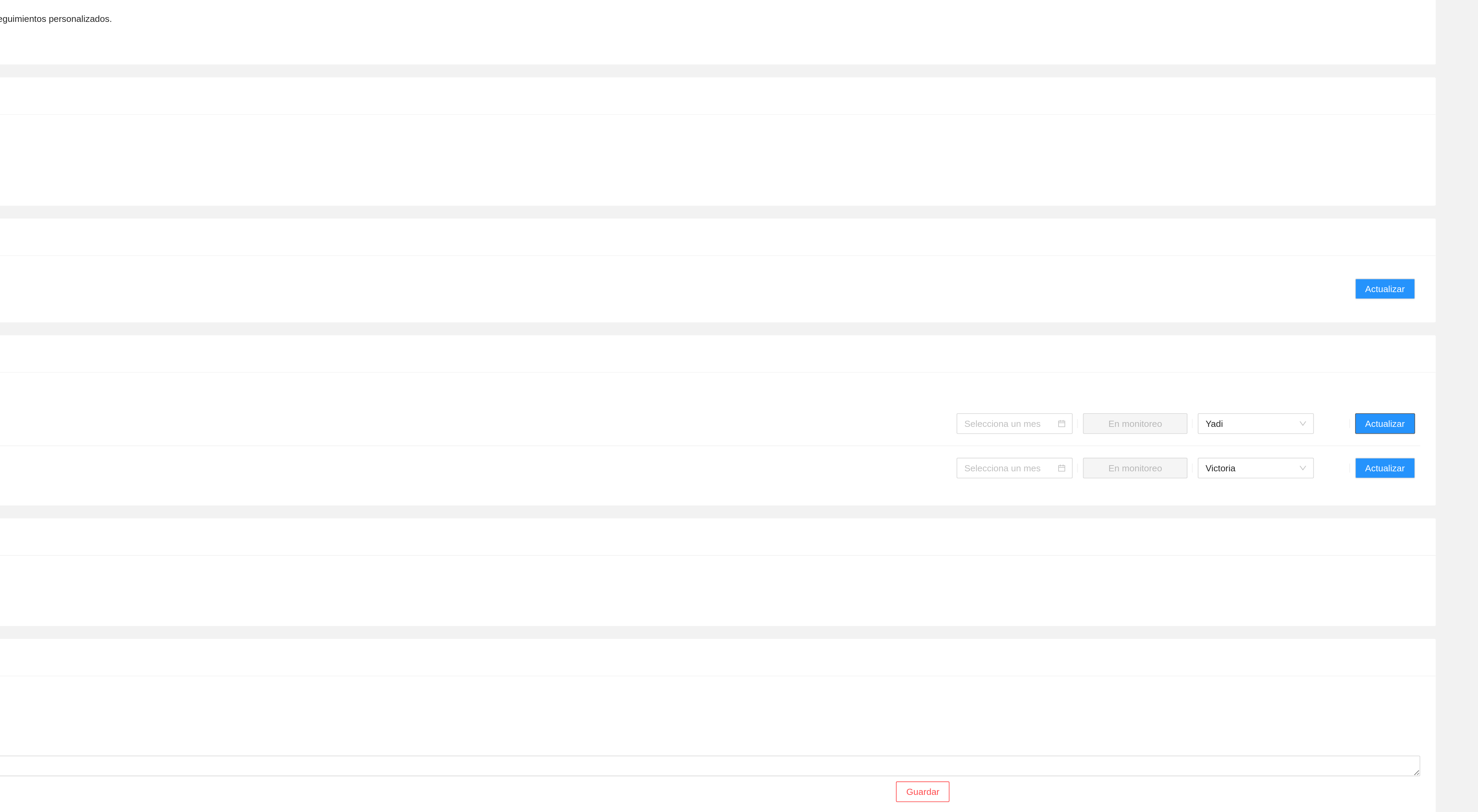
click at [1415, 546] on button "Actualizar" at bounding box center [1428, 541] width 32 height 11
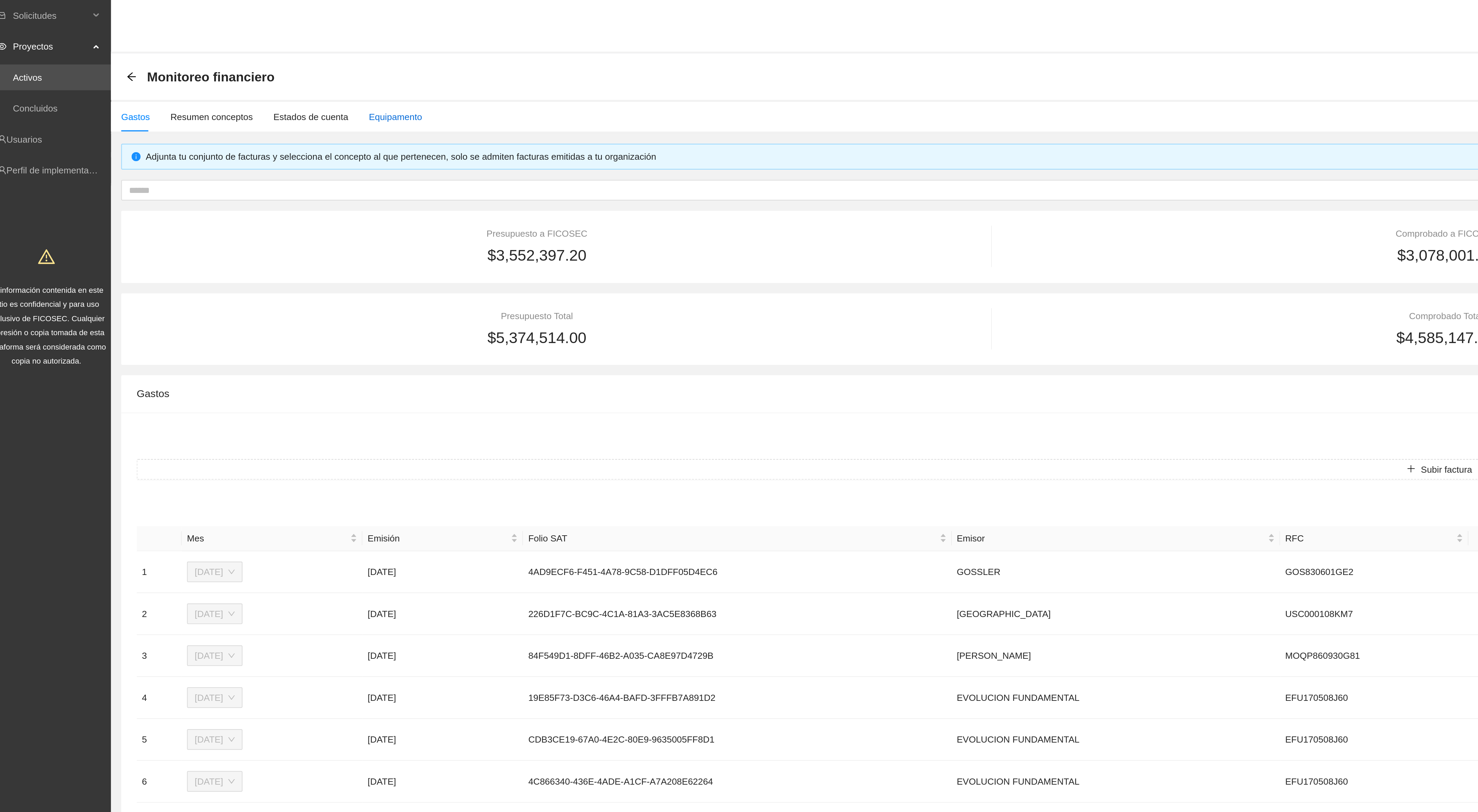
click at [223, 59] on div "Equipamento" at bounding box center [219, 61] width 28 height 7
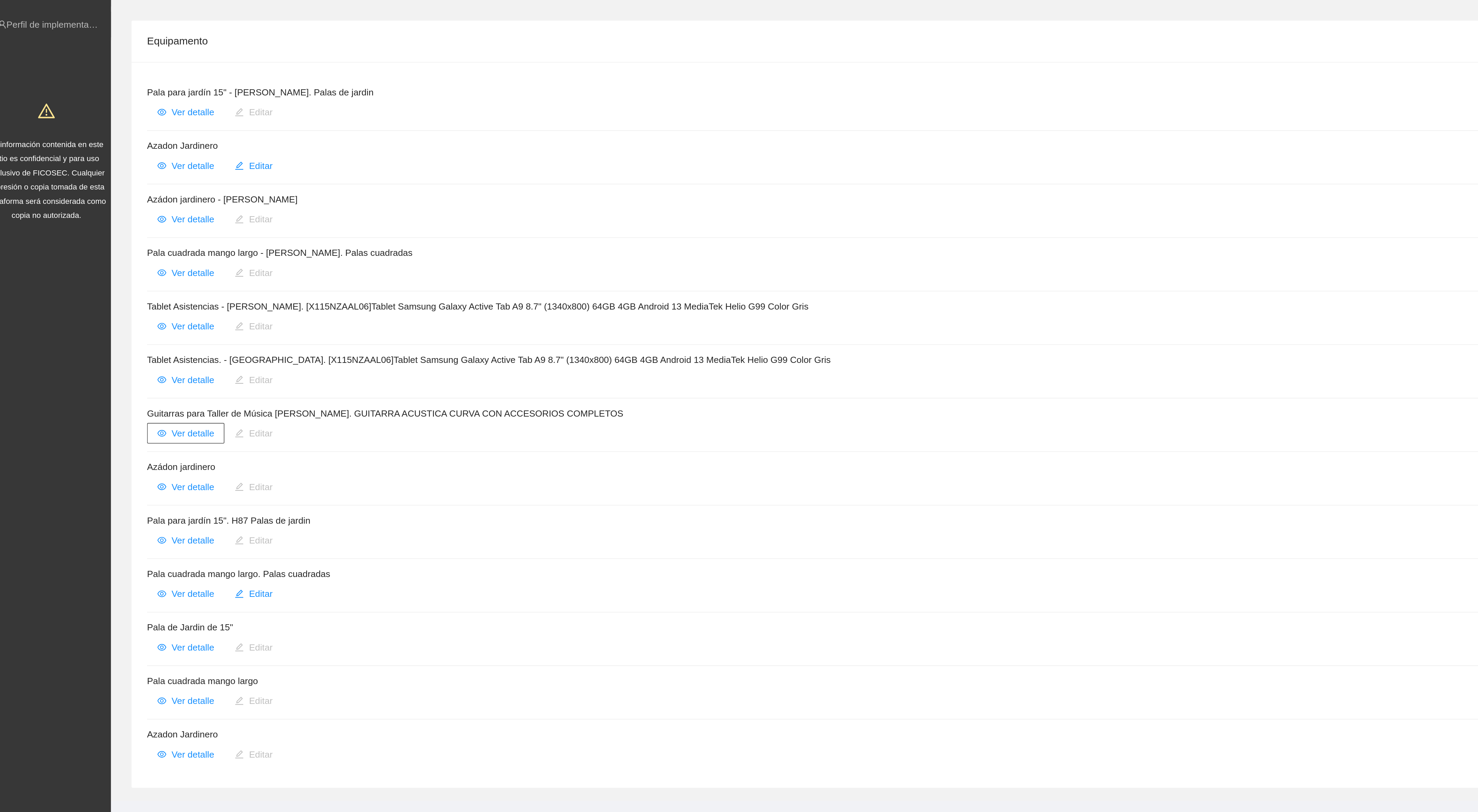
click at [109, 311] on span "Ver detalle" at bounding box center [111, 307] width 22 height 7
